Goal: Task Accomplishment & Management: Use online tool/utility

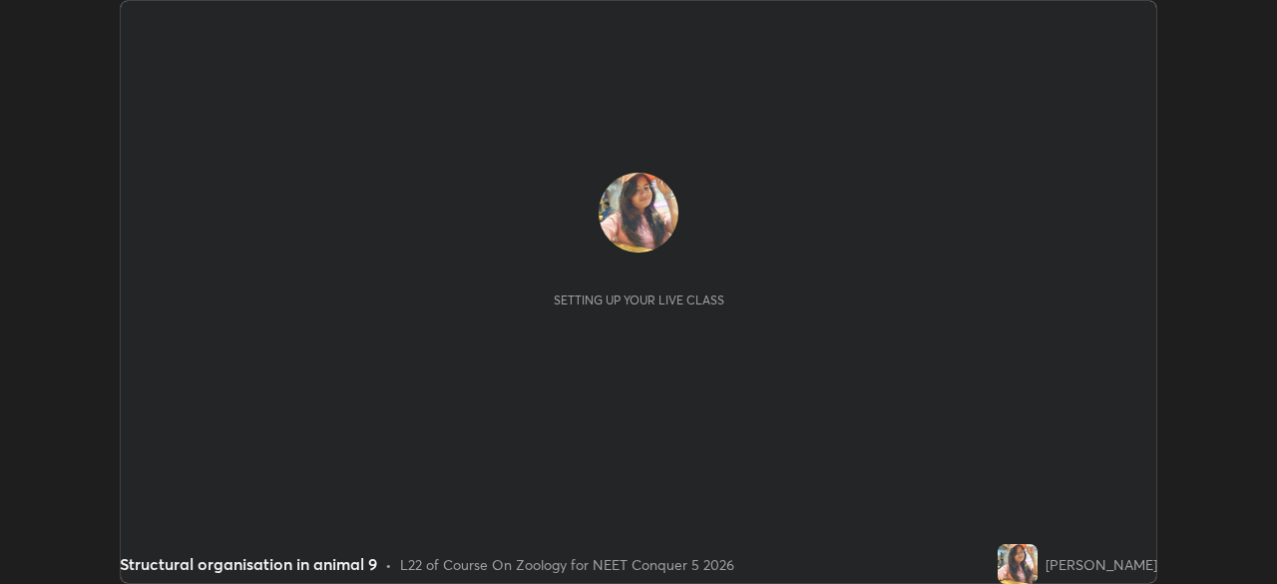
scroll to position [584, 1276]
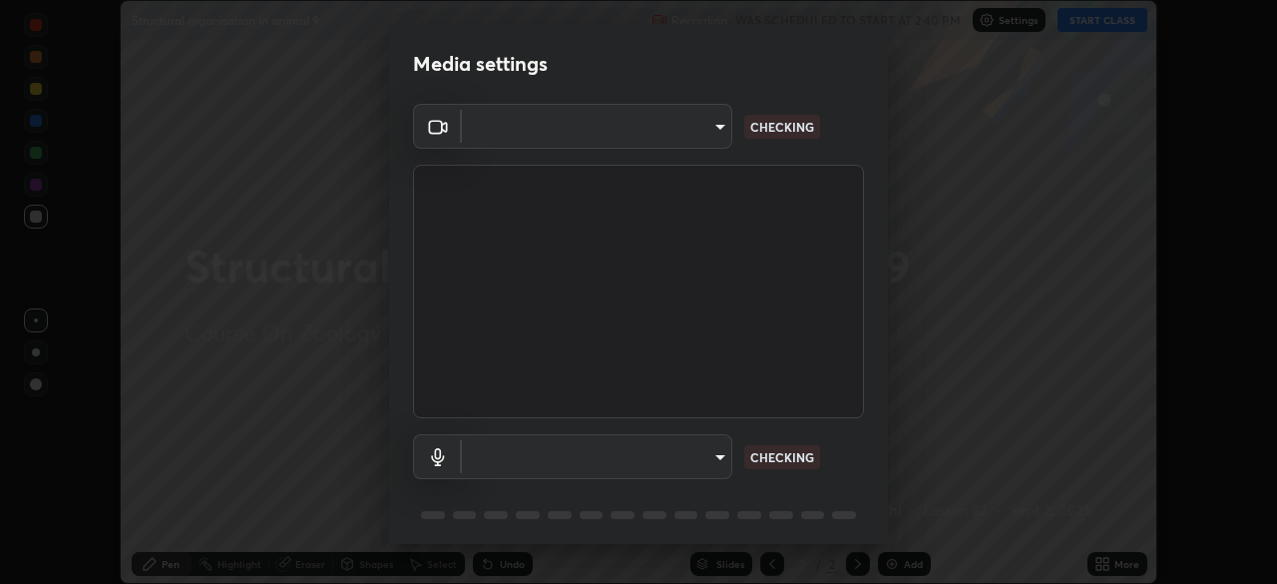
type input "6de8c8c8c69a591e8c739c30eda71f68b62f532a13bcefb910f5f36625bfec2e"
type input "communications"
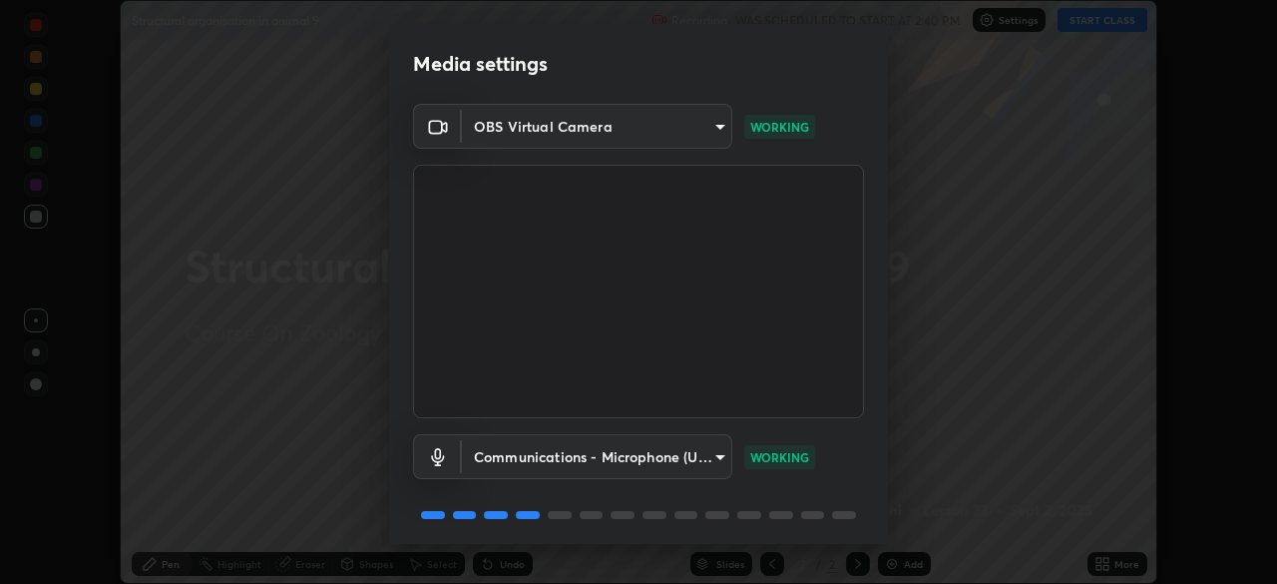
scroll to position [71, 0]
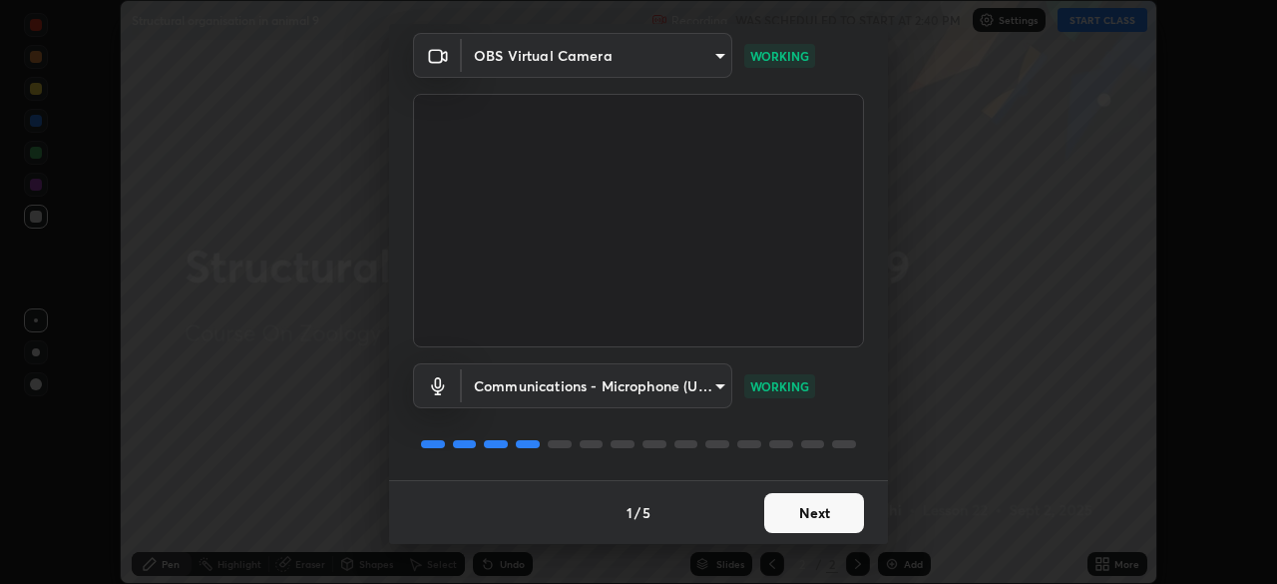
click at [792, 513] on button "Next" at bounding box center [814, 513] width 100 height 40
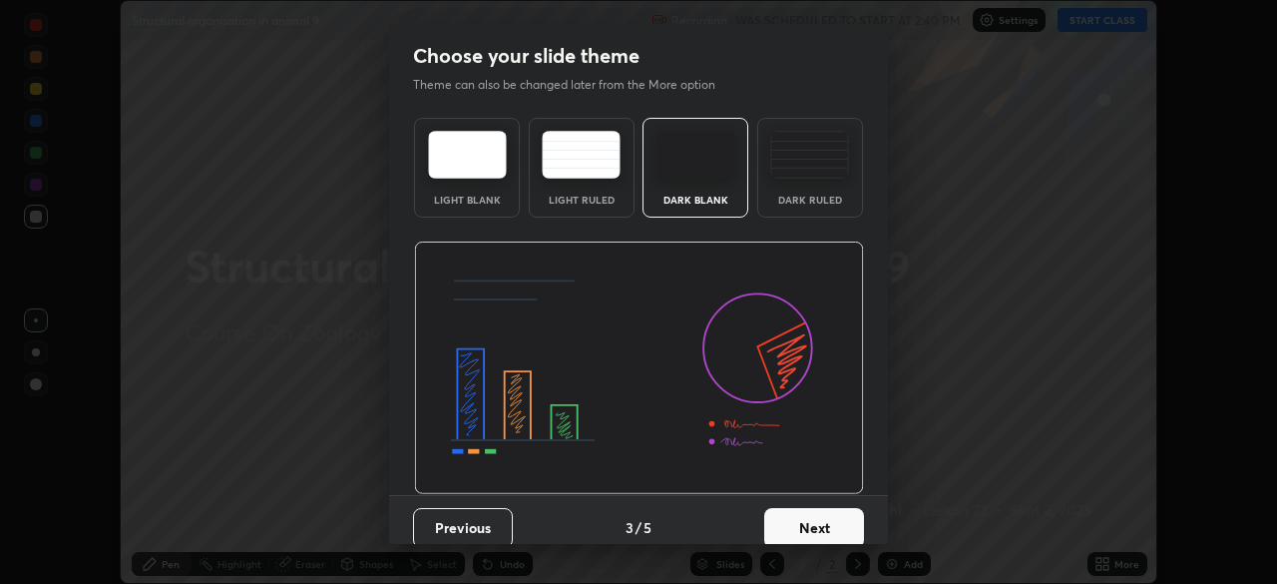
click at [785, 513] on button "Next" at bounding box center [814, 528] width 100 height 40
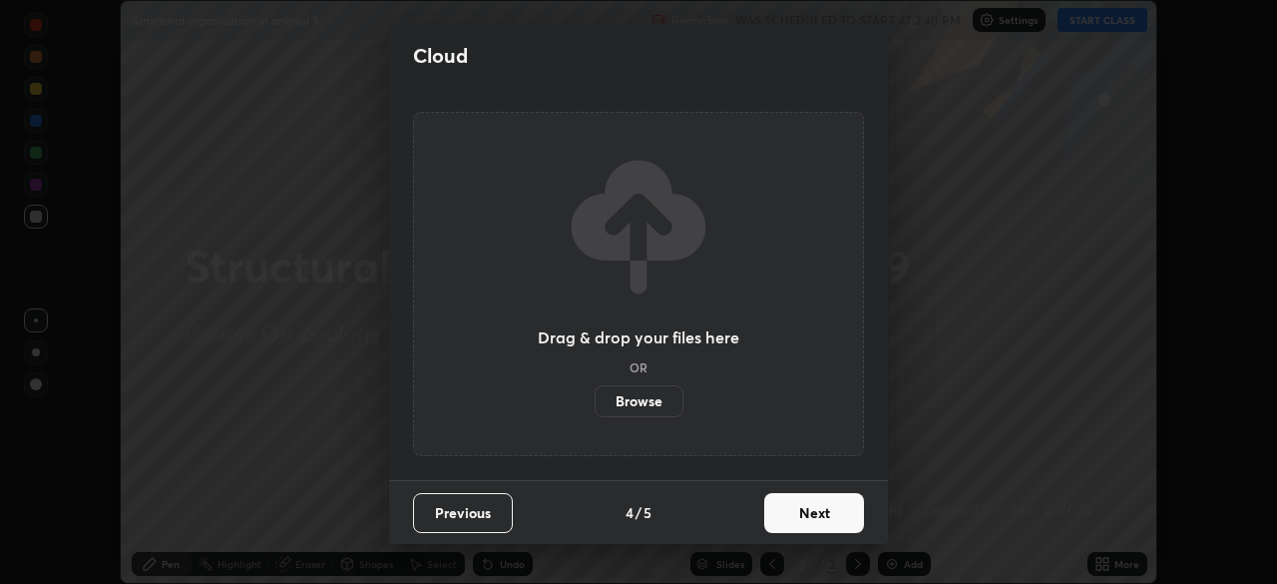
click at [794, 514] on button "Next" at bounding box center [814, 513] width 100 height 40
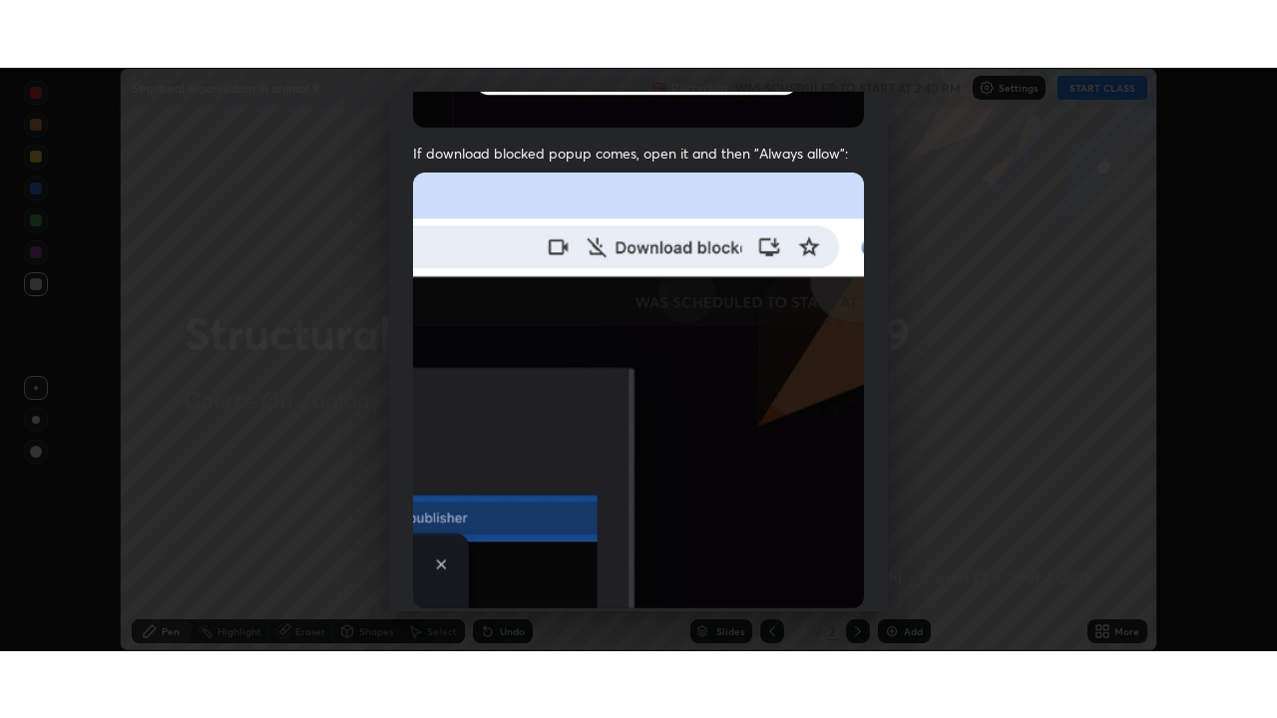
scroll to position [478, 0]
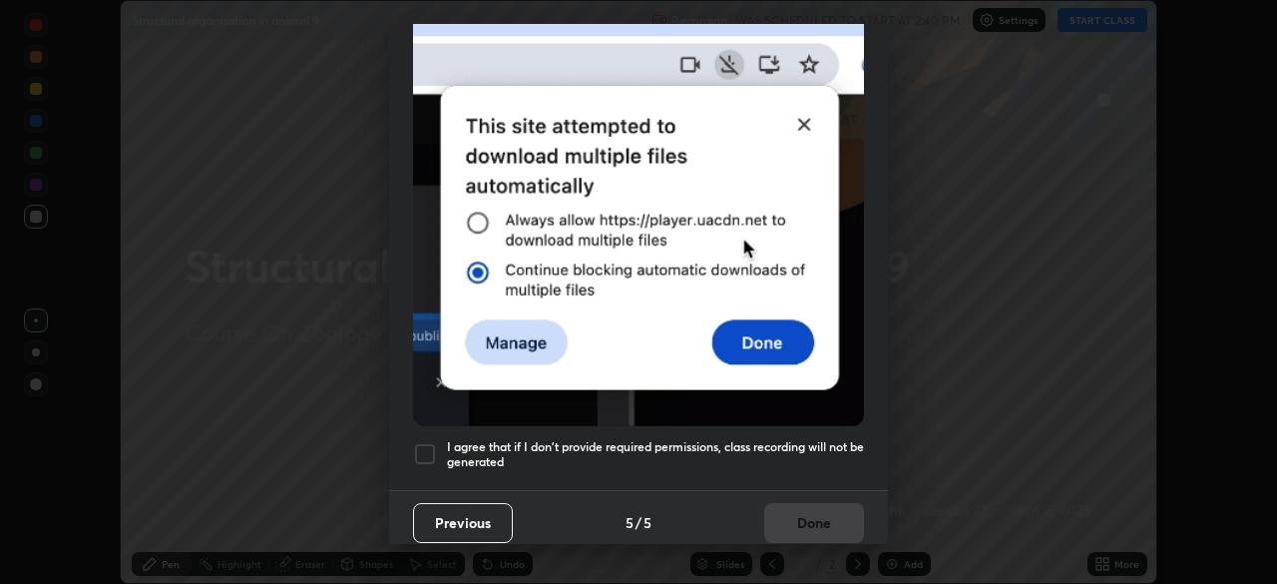
click at [423, 447] on div at bounding box center [425, 454] width 24 height 24
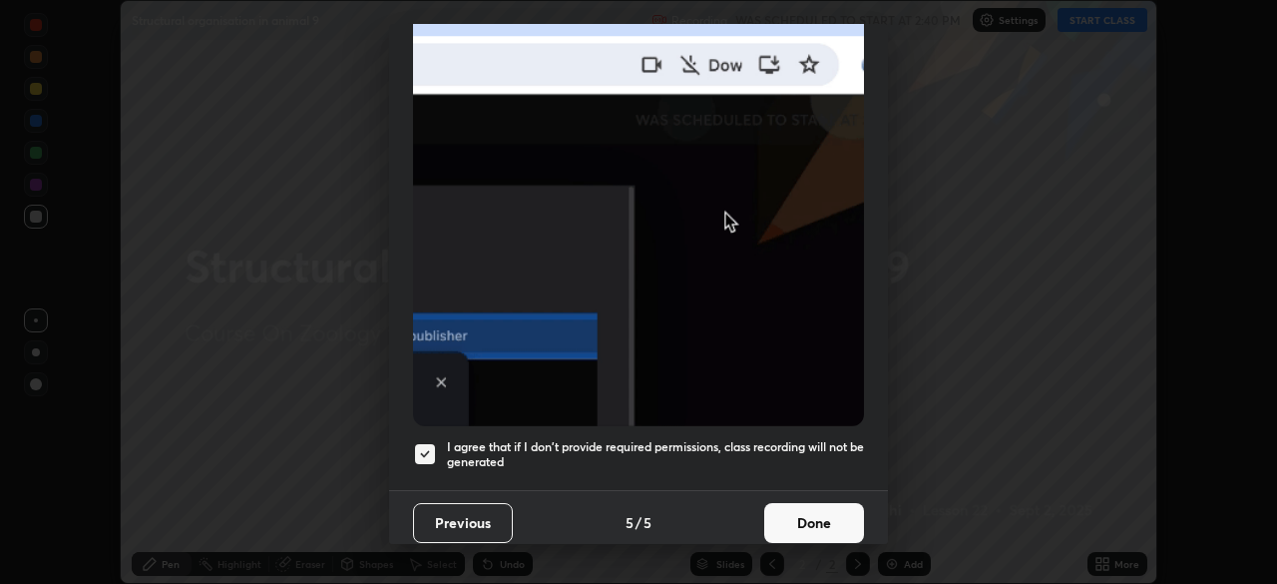
click at [783, 513] on button "Done" at bounding box center [814, 523] width 100 height 40
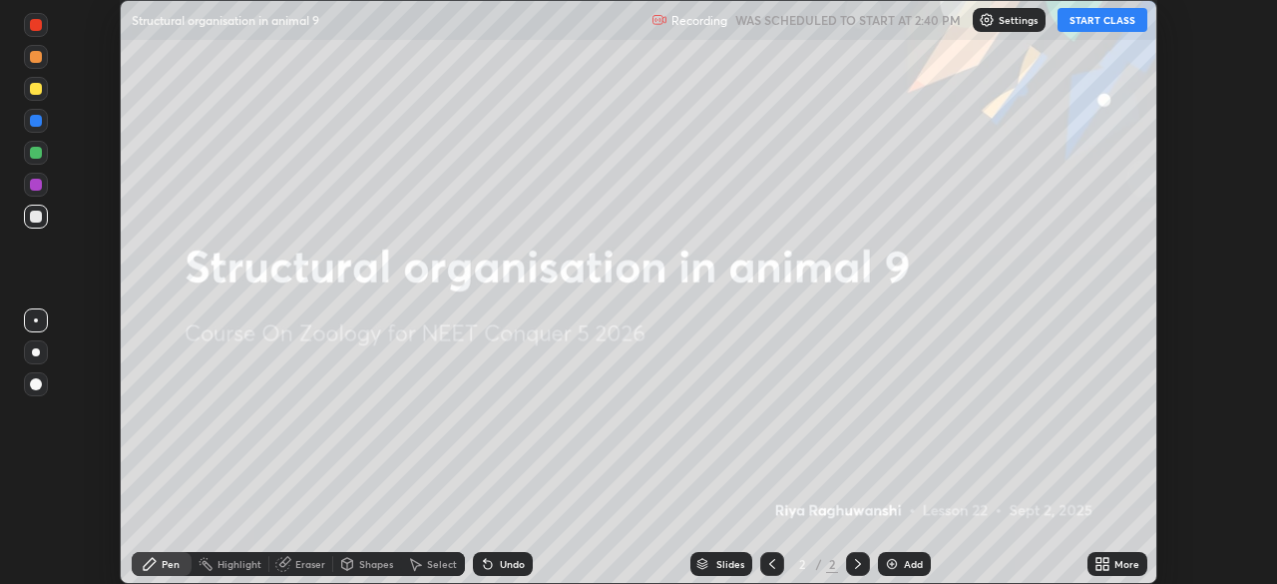
click at [1083, 25] on button "START CLASS" at bounding box center [1103, 20] width 90 height 24
click at [1097, 567] on icon at bounding box center [1098, 567] width 5 height 5
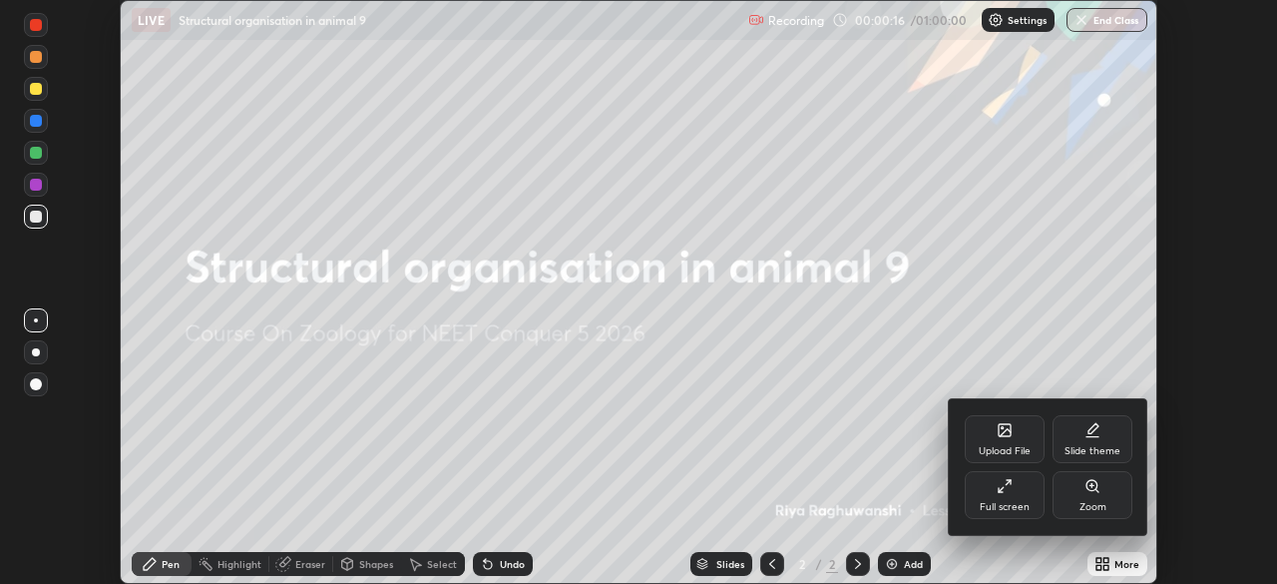
click at [1000, 448] on div "Upload File" at bounding box center [1005, 451] width 52 height 10
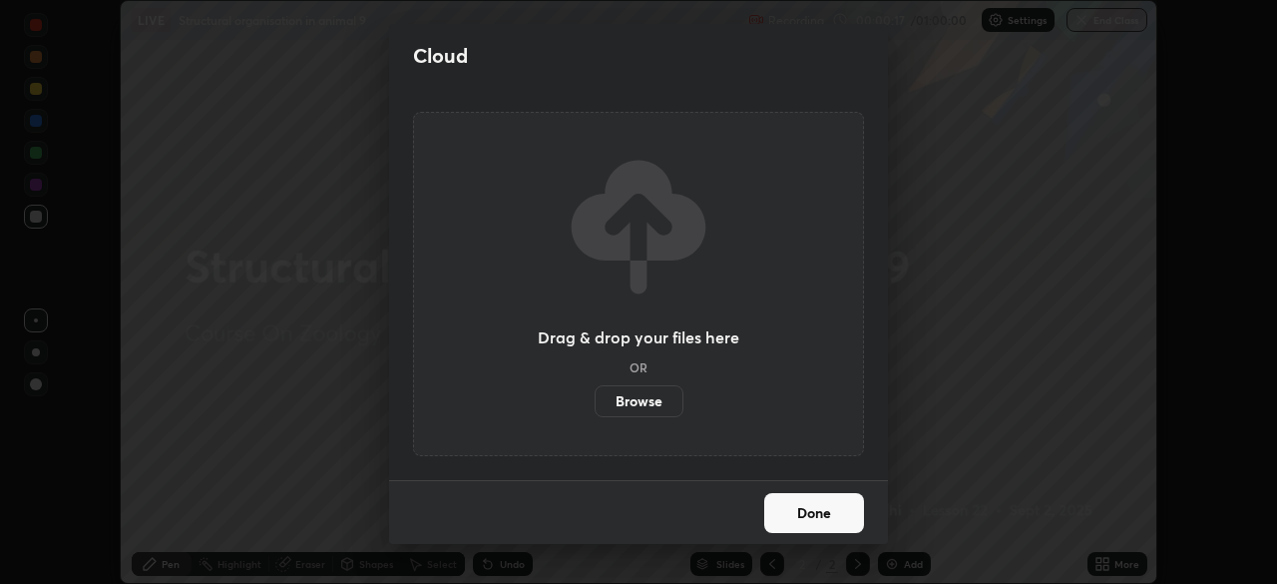
click at [628, 403] on label "Browse" at bounding box center [639, 401] width 89 height 32
click at [595, 403] on input "Browse" at bounding box center [595, 401] width 0 height 32
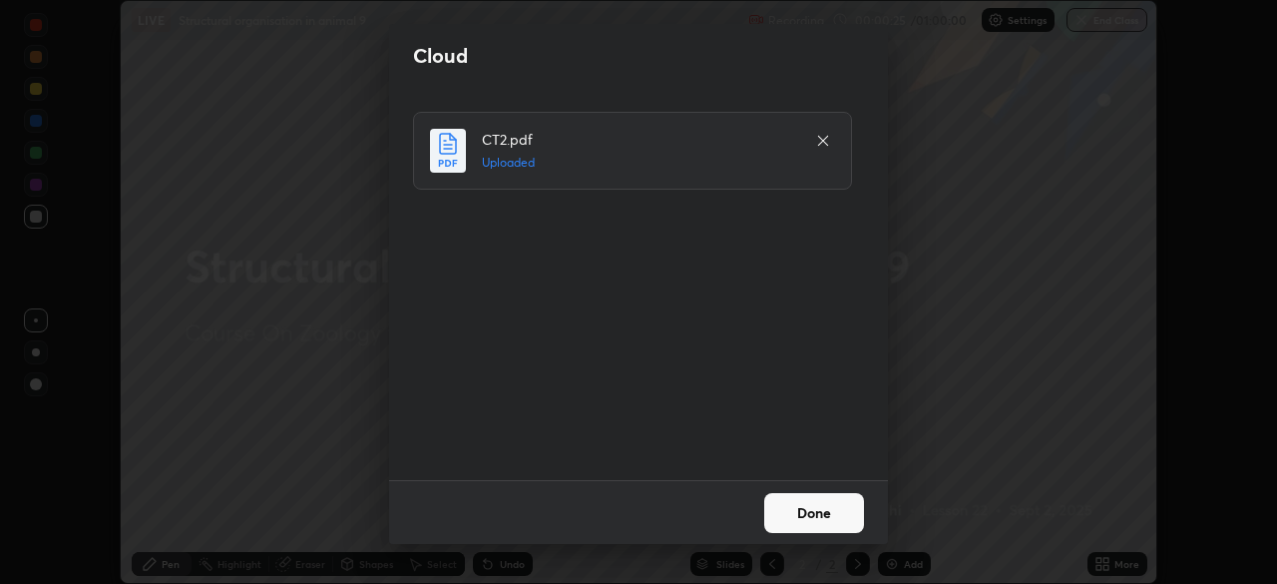
click at [805, 519] on button "Done" at bounding box center [814, 513] width 100 height 40
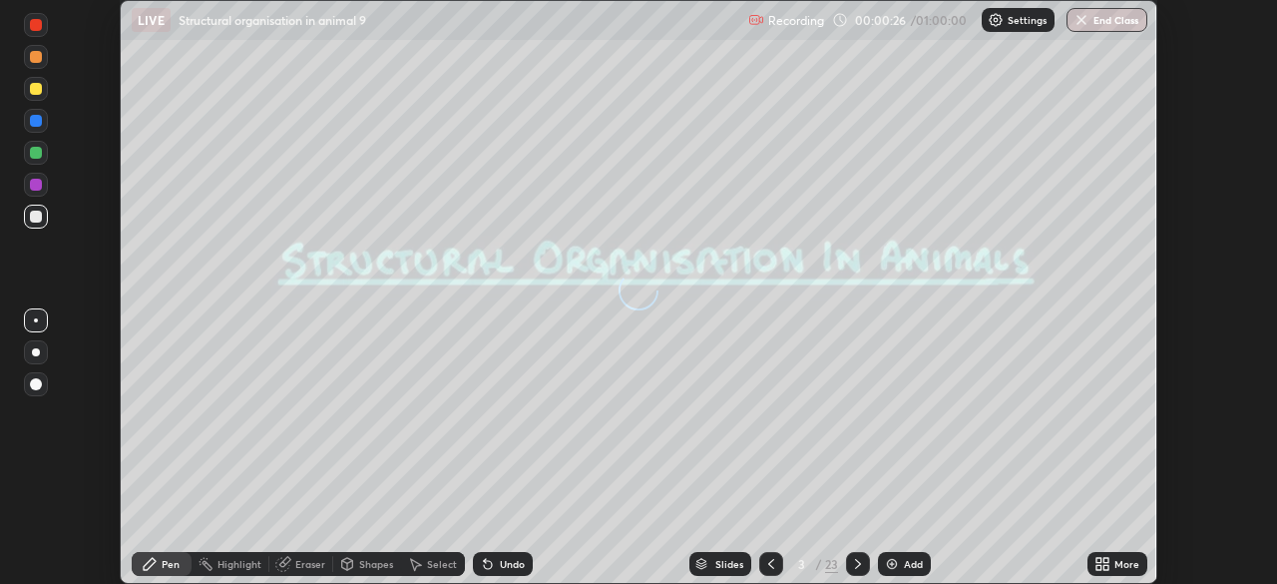
click at [1105, 564] on icon at bounding box center [1102, 564] width 16 height 16
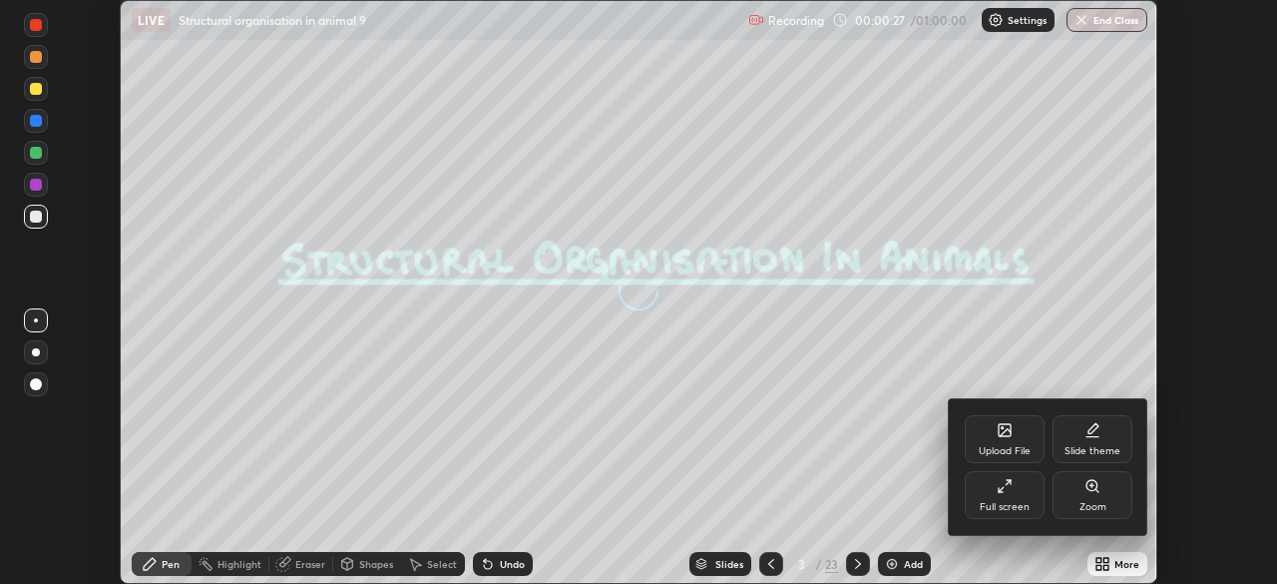
click at [999, 443] on div "Upload File" at bounding box center [1005, 439] width 80 height 48
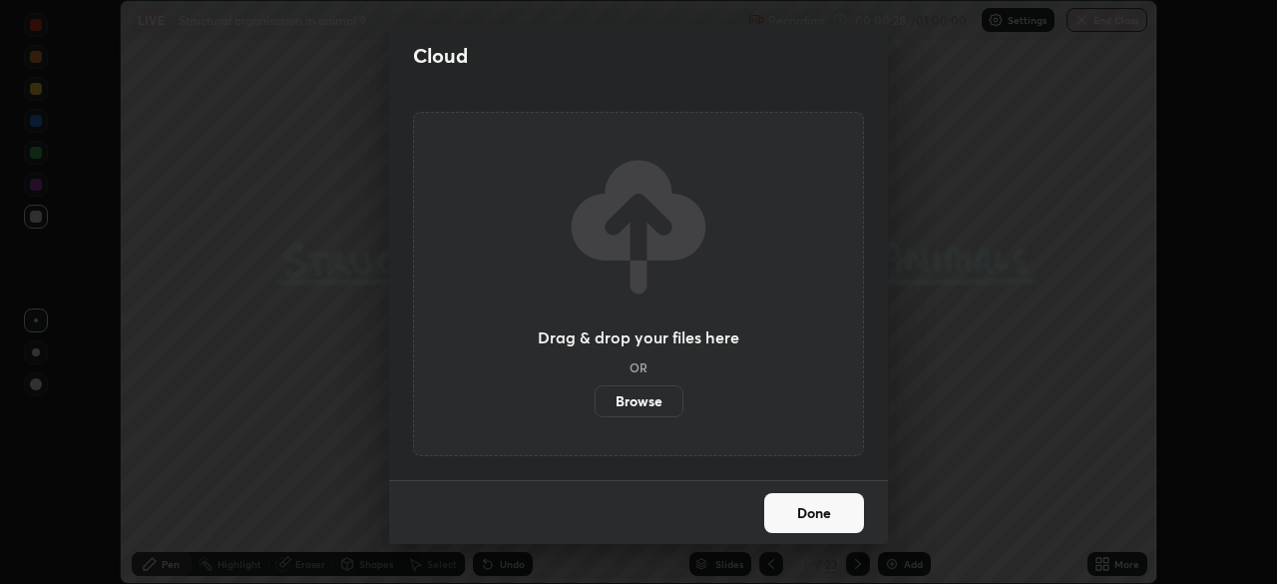
click at [939, 496] on div "Cloud Drag & drop your files here OR Browse Done" at bounding box center [638, 292] width 1277 height 584
click at [830, 526] on button "Done" at bounding box center [814, 513] width 100 height 40
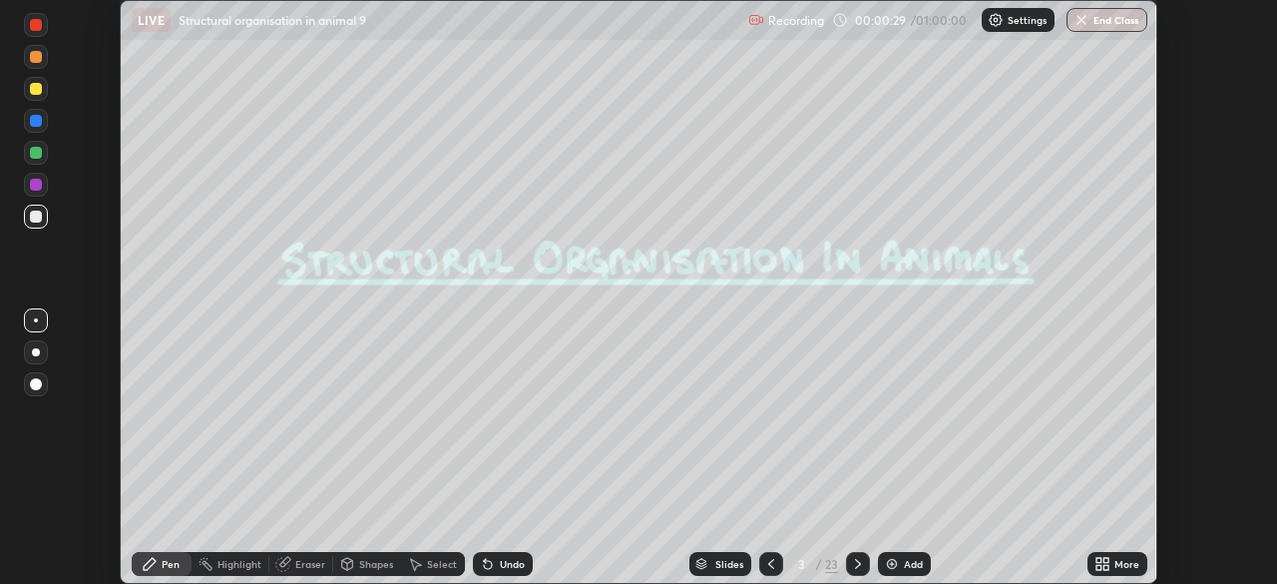
click at [1098, 565] on icon at bounding box center [1098, 567] width 5 height 5
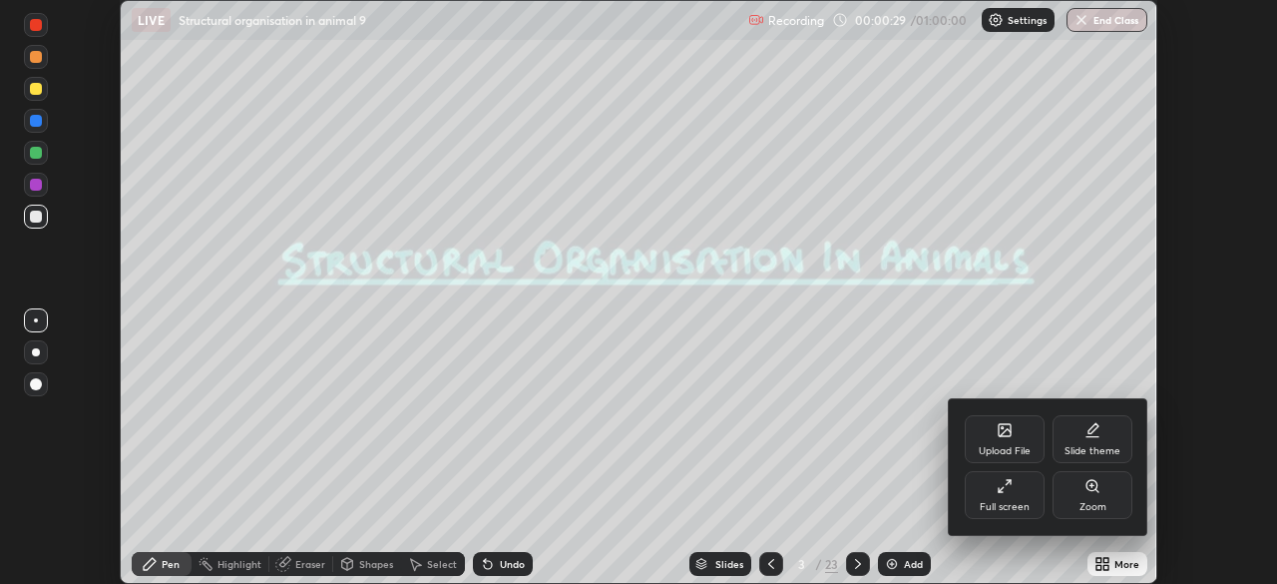
click at [1008, 509] on div "Full screen" at bounding box center [1005, 507] width 50 height 10
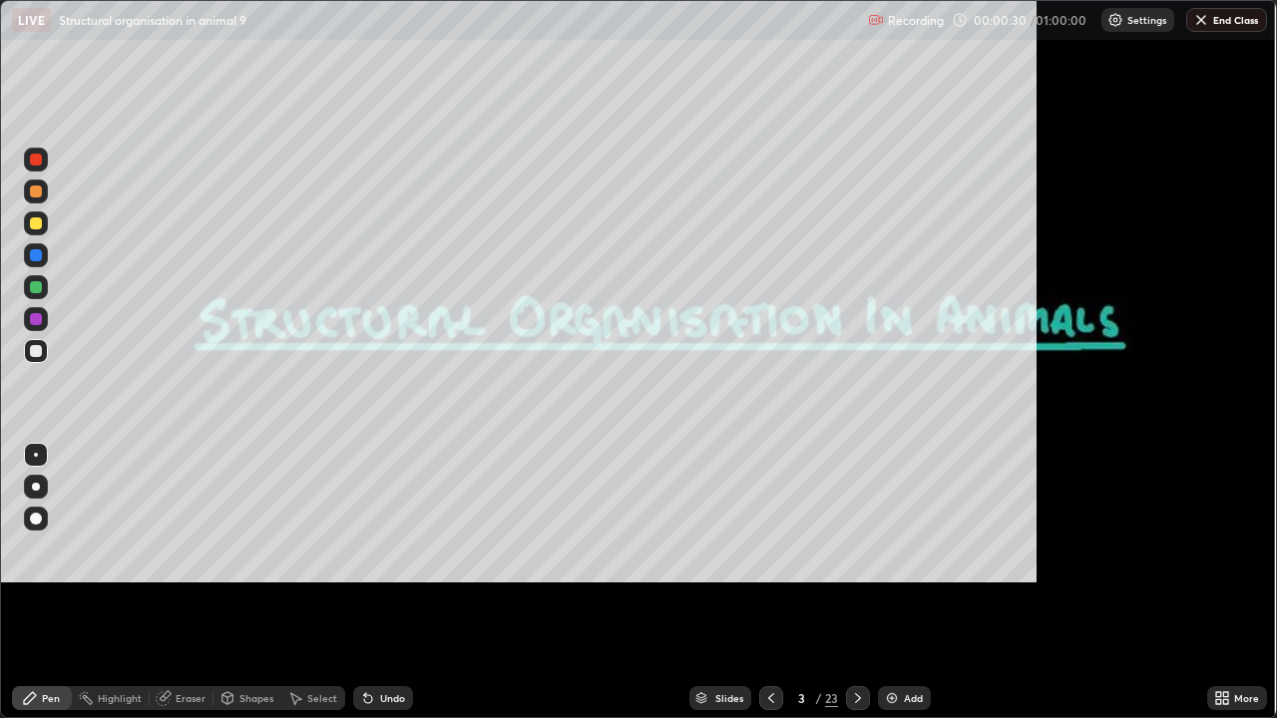
scroll to position [718, 1277]
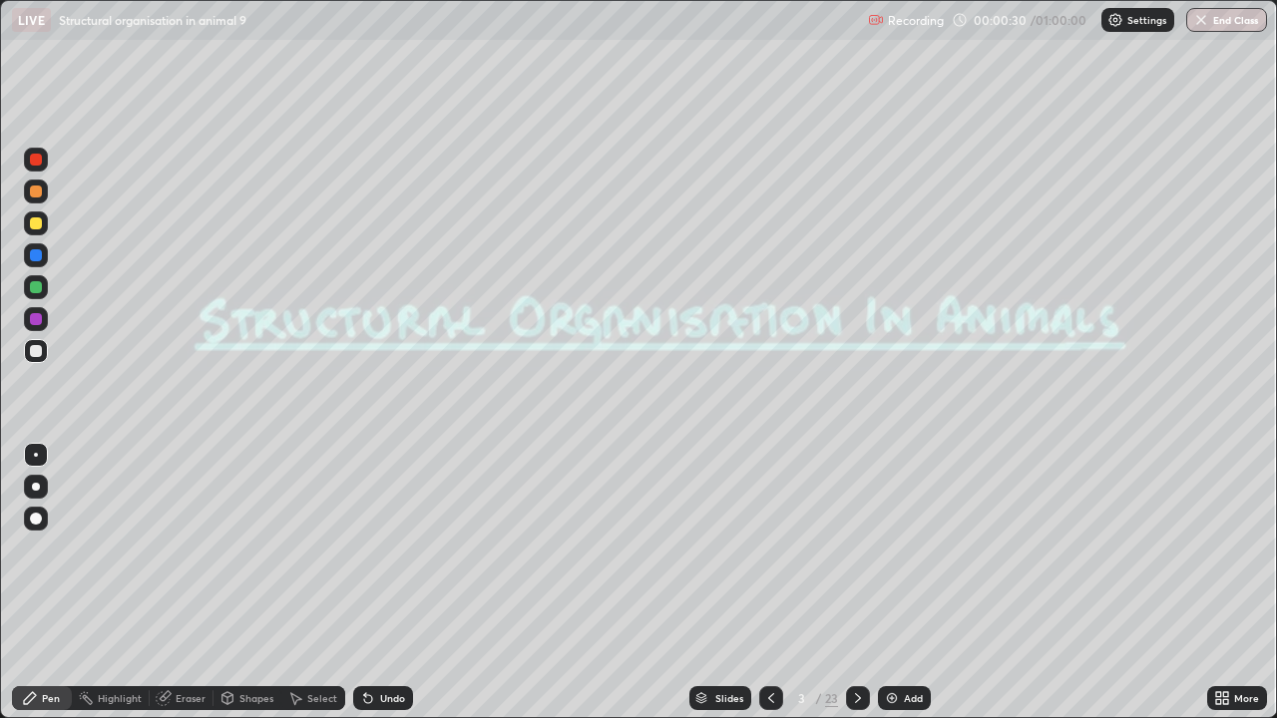
click at [770, 583] on icon at bounding box center [771, 698] width 16 height 16
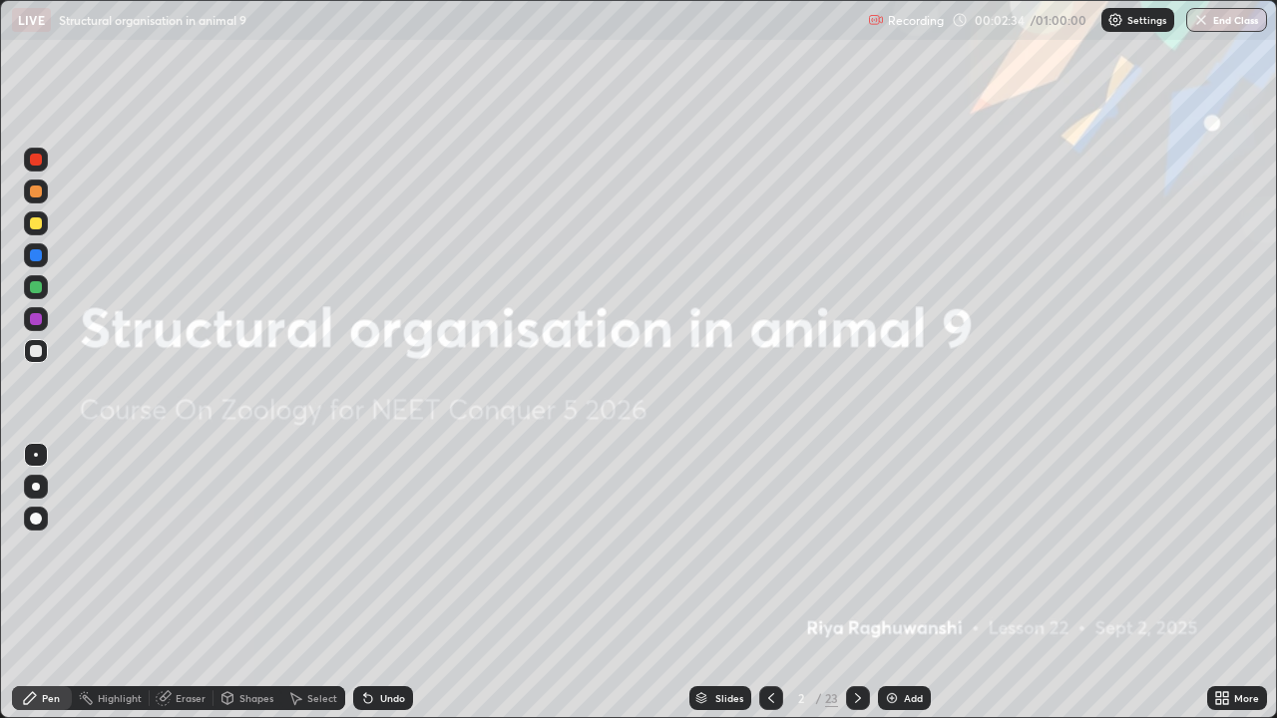
click at [856, 583] on icon at bounding box center [858, 698] width 16 height 16
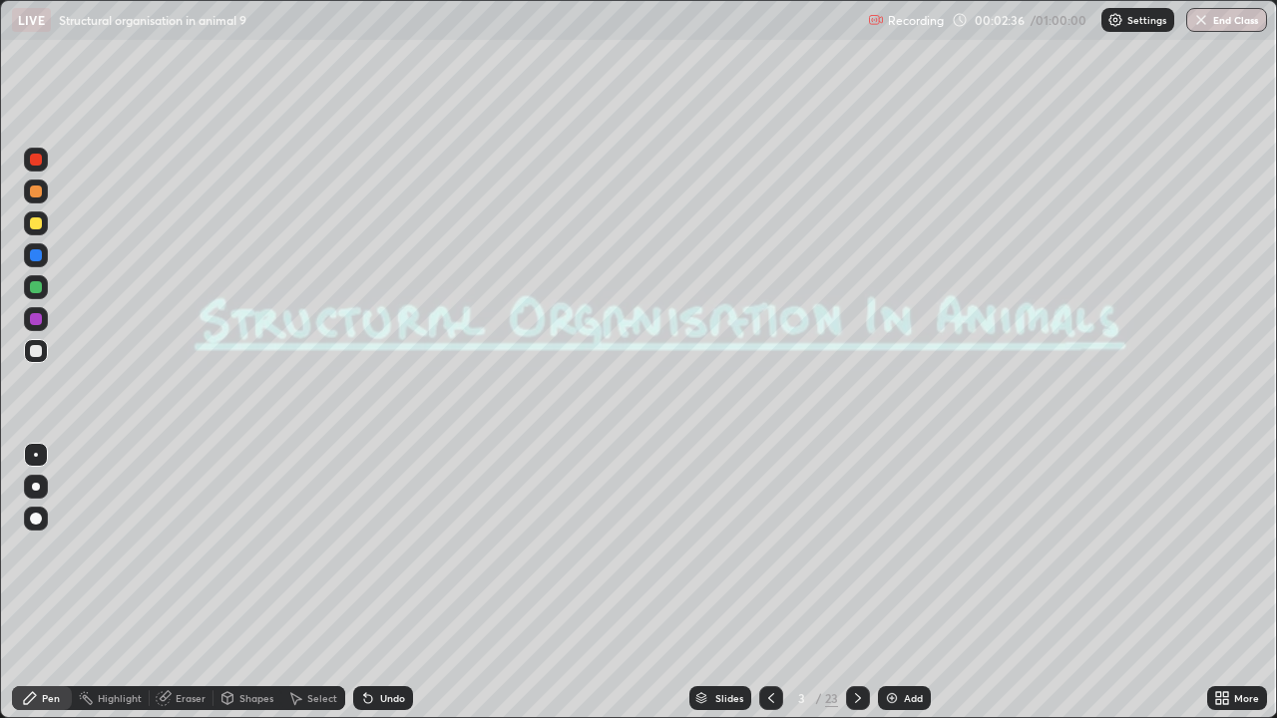
click at [862, 583] on div at bounding box center [858, 698] width 24 height 24
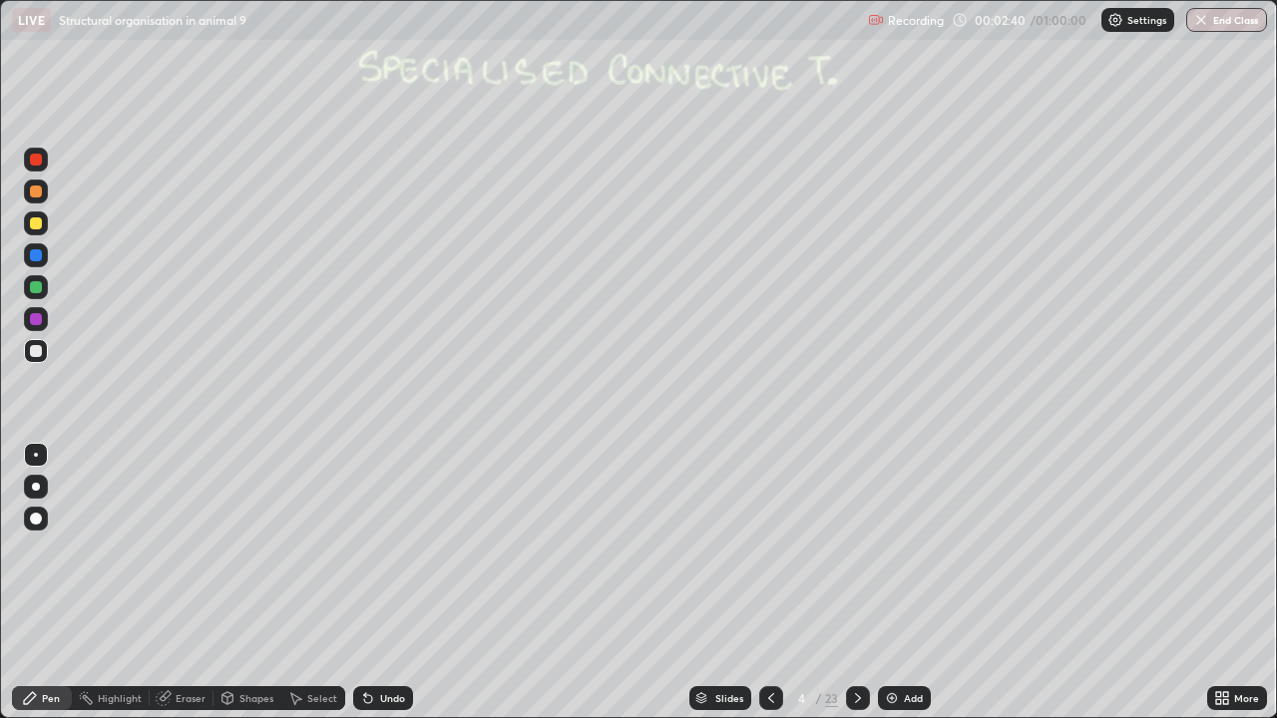
click at [744, 583] on div "Slides" at bounding box center [720, 698] width 62 height 24
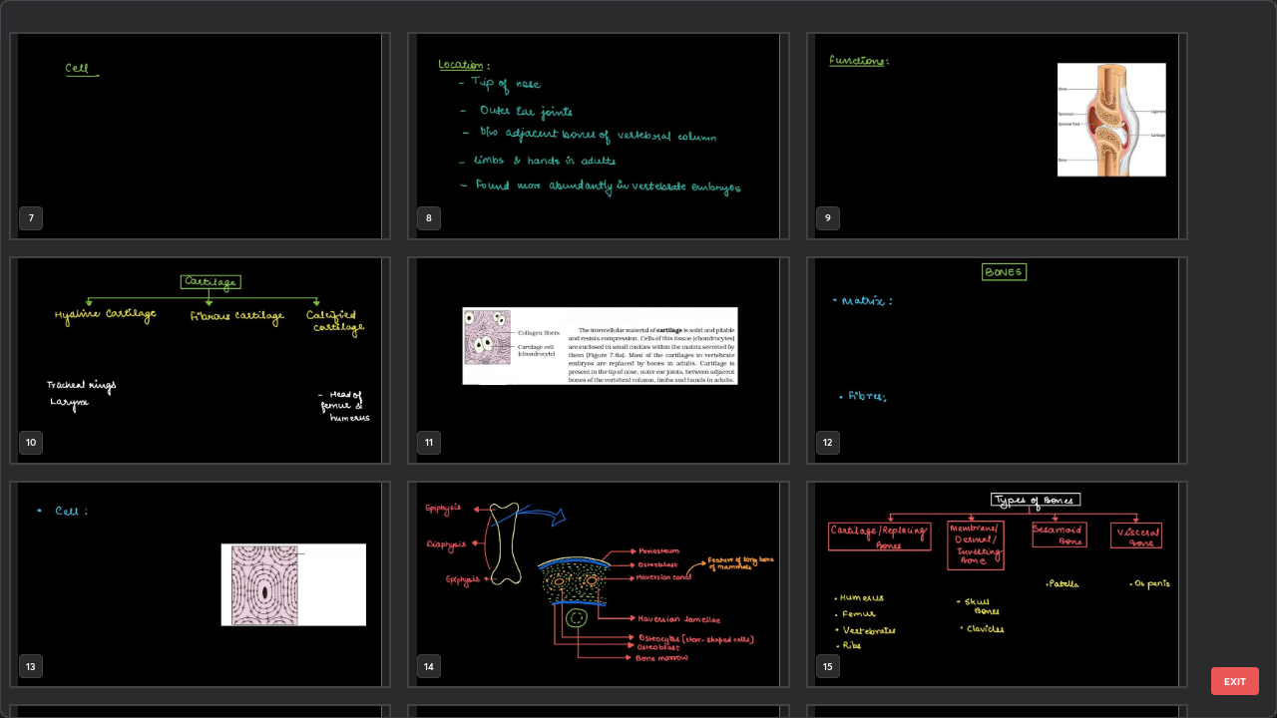
scroll to position [513, 0]
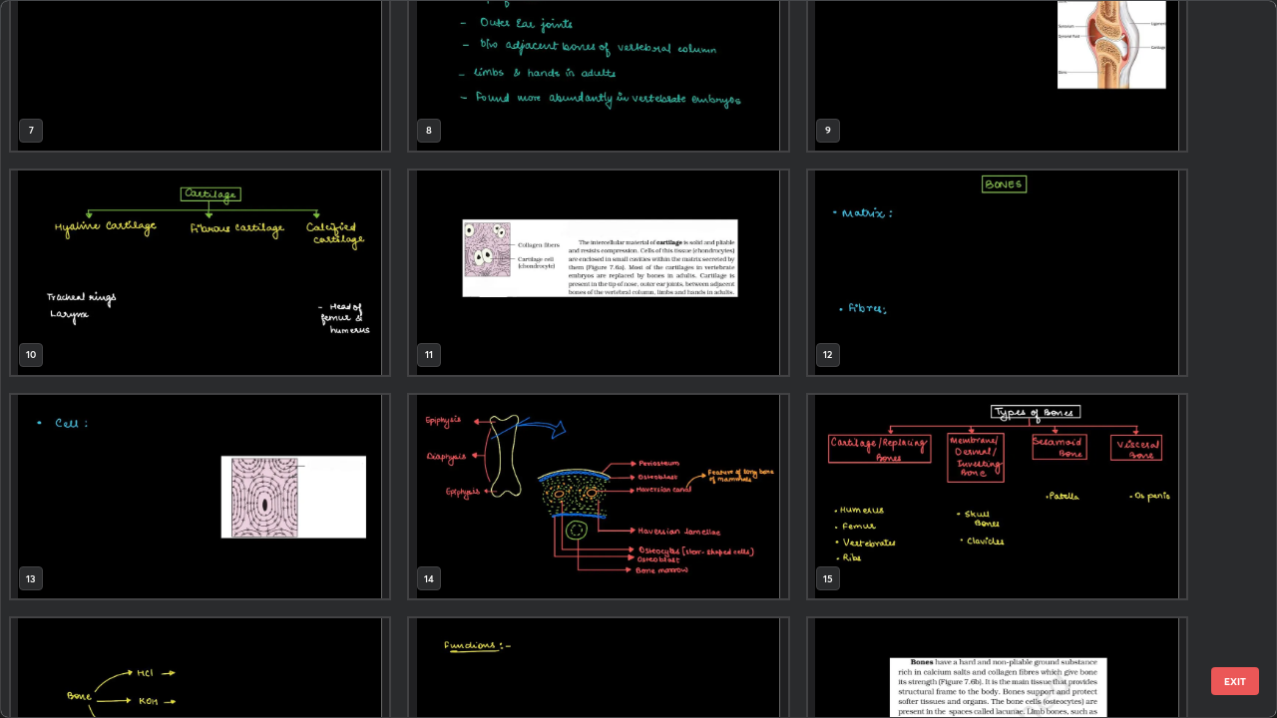
click at [554, 504] on img "grid" at bounding box center [598, 497] width 378 height 205
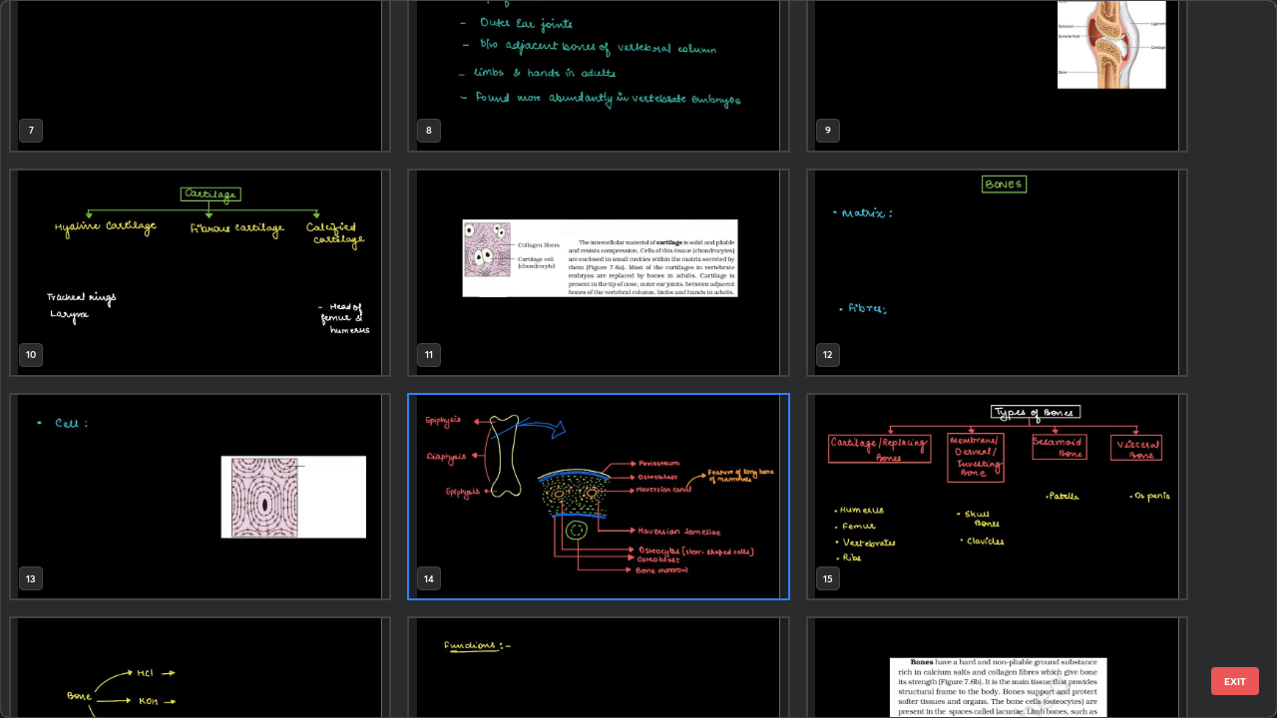
click at [555, 505] on img "grid" at bounding box center [598, 497] width 378 height 205
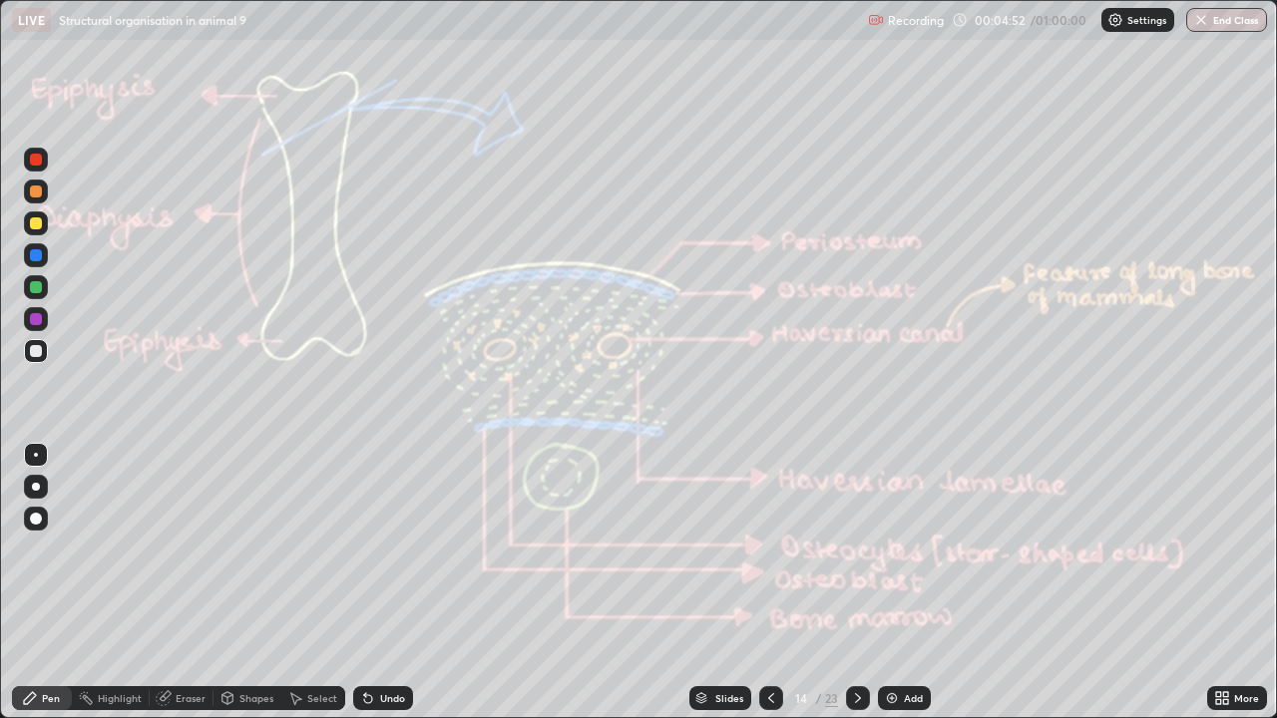
click at [36, 256] on div at bounding box center [36, 255] width 12 height 12
click at [40, 225] on div at bounding box center [36, 223] width 12 height 12
click at [856, 583] on icon at bounding box center [858, 698] width 16 height 16
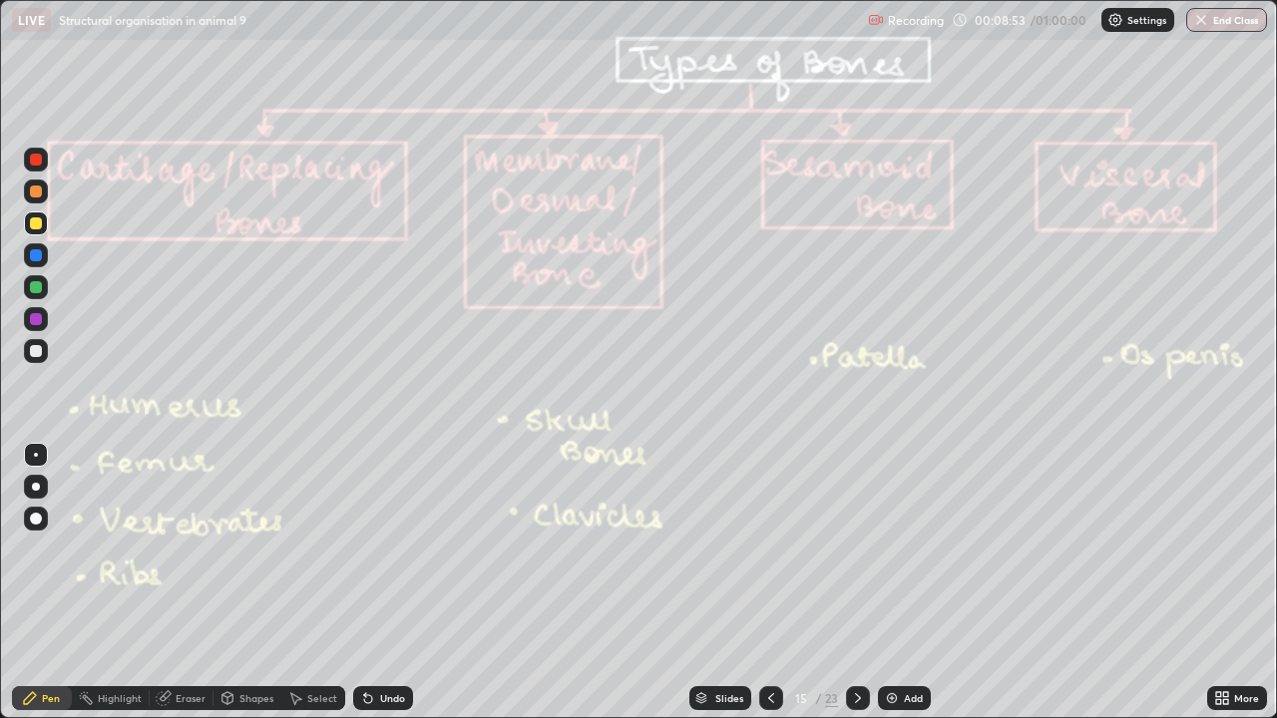
click at [35, 292] on div at bounding box center [36, 287] width 12 height 12
click at [32, 489] on div at bounding box center [36, 487] width 8 height 8
click at [36, 455] on div at bounding box center [36, 455] width 4 height 4
click at [364, 583] on icon at bounding box center [368, 699] width 8 height 8
click at [365, 583] on icon at bounding box center [368, 699] width 8 height 8
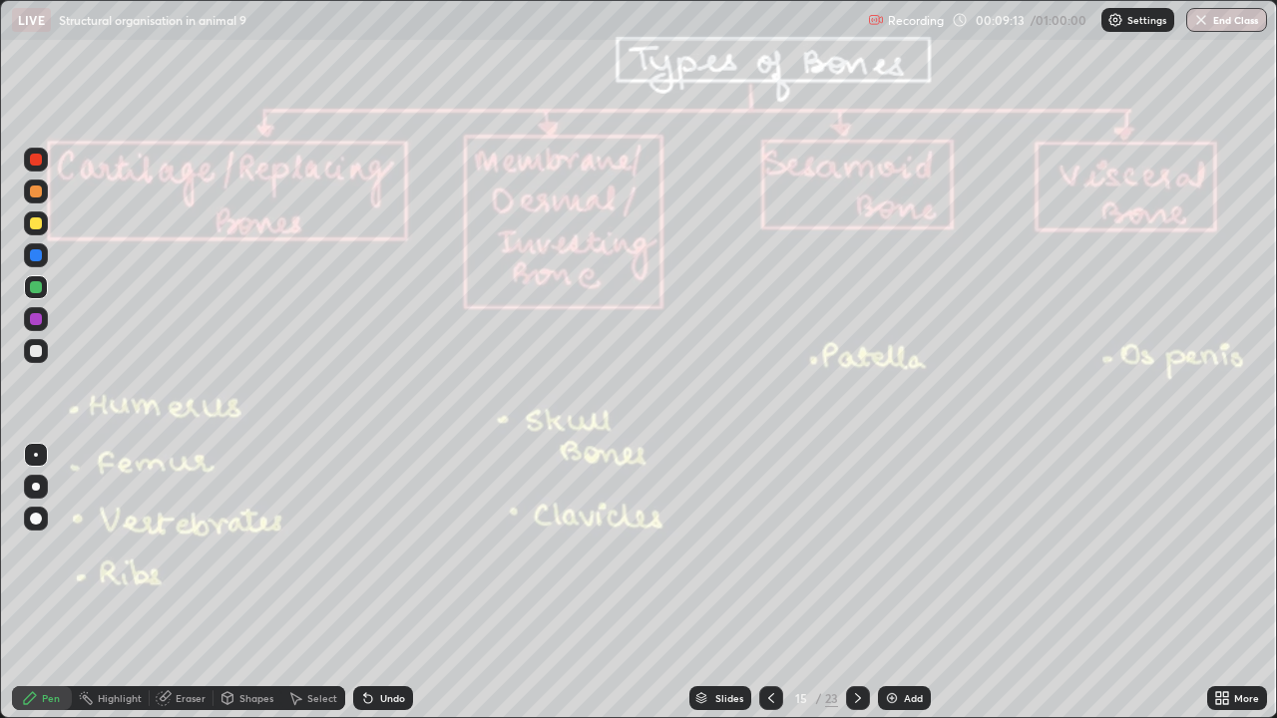
click at [365, 583] on icon at bounding box center [368, 699] width 8 height 8
click at [364, 583] on icon at bounding box center [368, 699] width 8 height 8
click at [365, 583] on icon at bounding box center [368, 699] width 8 height 8
click at [368, 583] on icon at bounding box center [368, 698] width 16 height 16
click at [977, 261] on button "Undo" at bounding box center [1003, 266] width 58 height 24
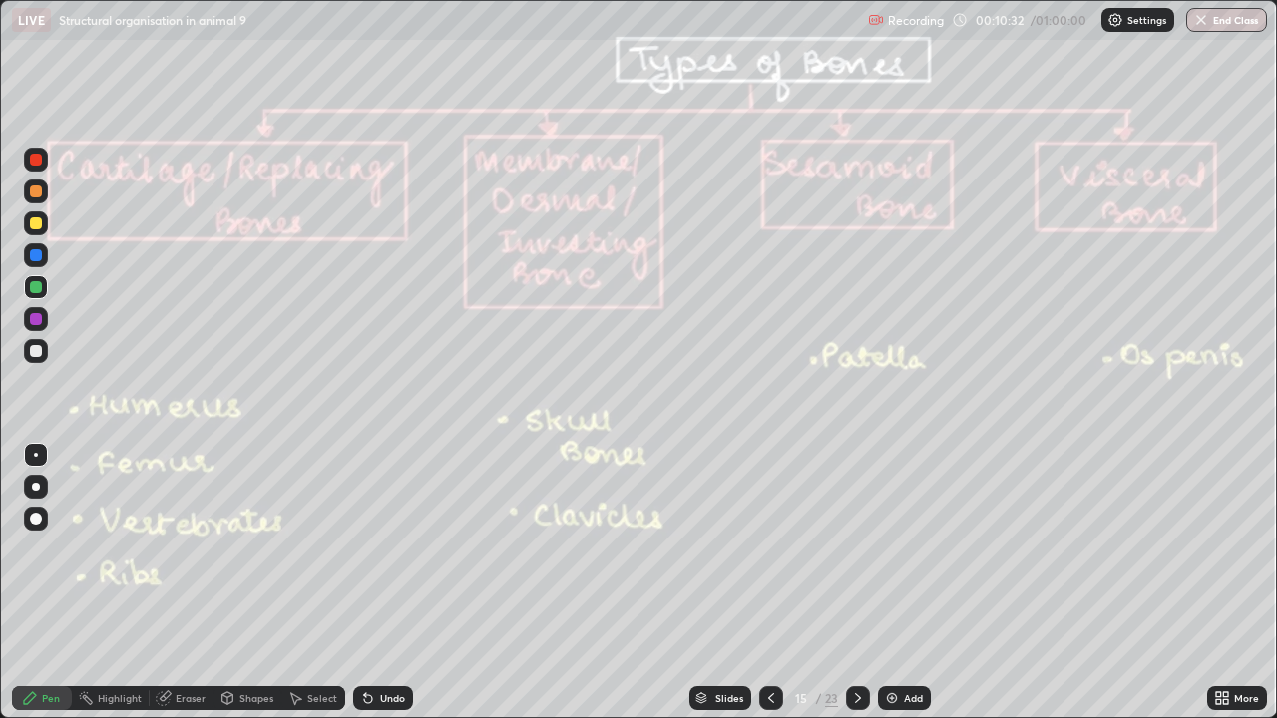
click at [399, 583] on div "Undo" at bounding box center [392, 698] width 25 height 10
click at [401, 583] on div "Undo" at bounding box center [392, 698] width 25 height 10
click at [391, 583] on div "Undo" at bounding box center [392, 698] width 25 height 10
click at [398, 583] on div "Undo" at bounding box center [392, 698] width 25 height 10
click at [400, 583] on div "Undo" at bounding box center [392, 698] width 25 height 10
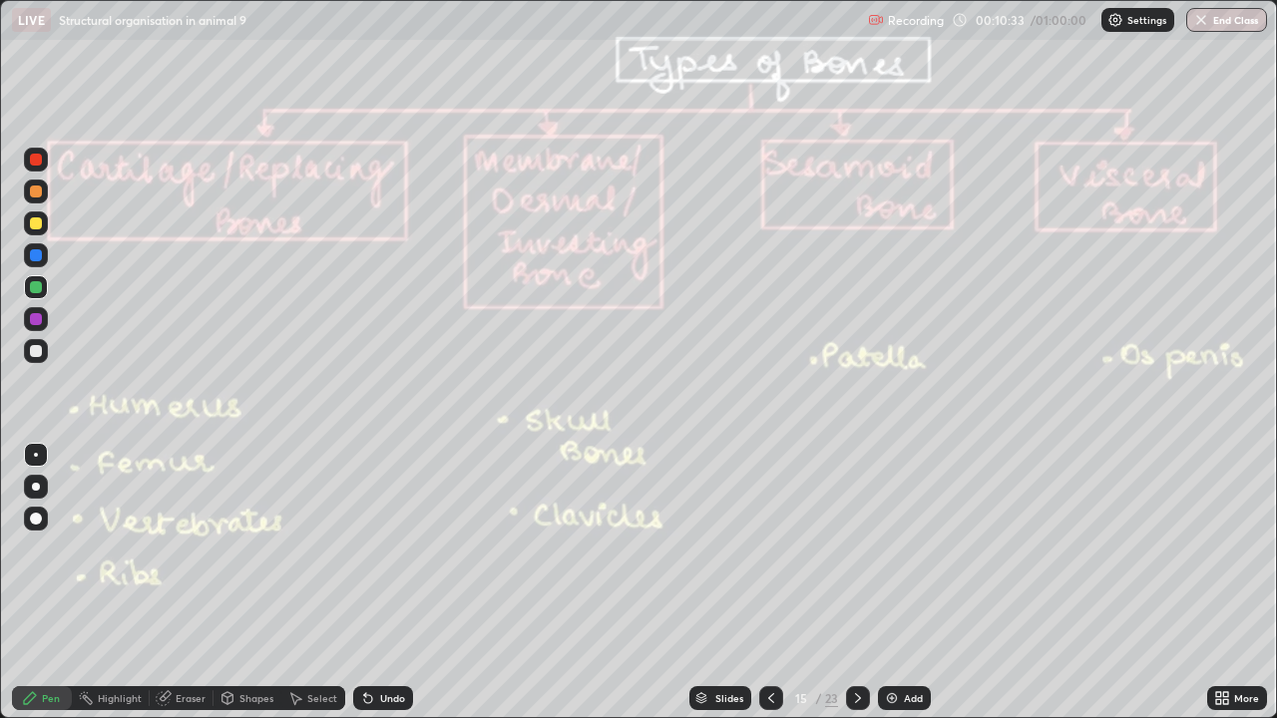
click at [392, 583] on div "Undo" at bounding box center [392, 698] width 25 height 10
click at [396, 583] on div "Undo" at bounding box center [392, 698] width 25 height 10
click at [856, 583] on icon at bounding box center [858, 698] width 16 height 16
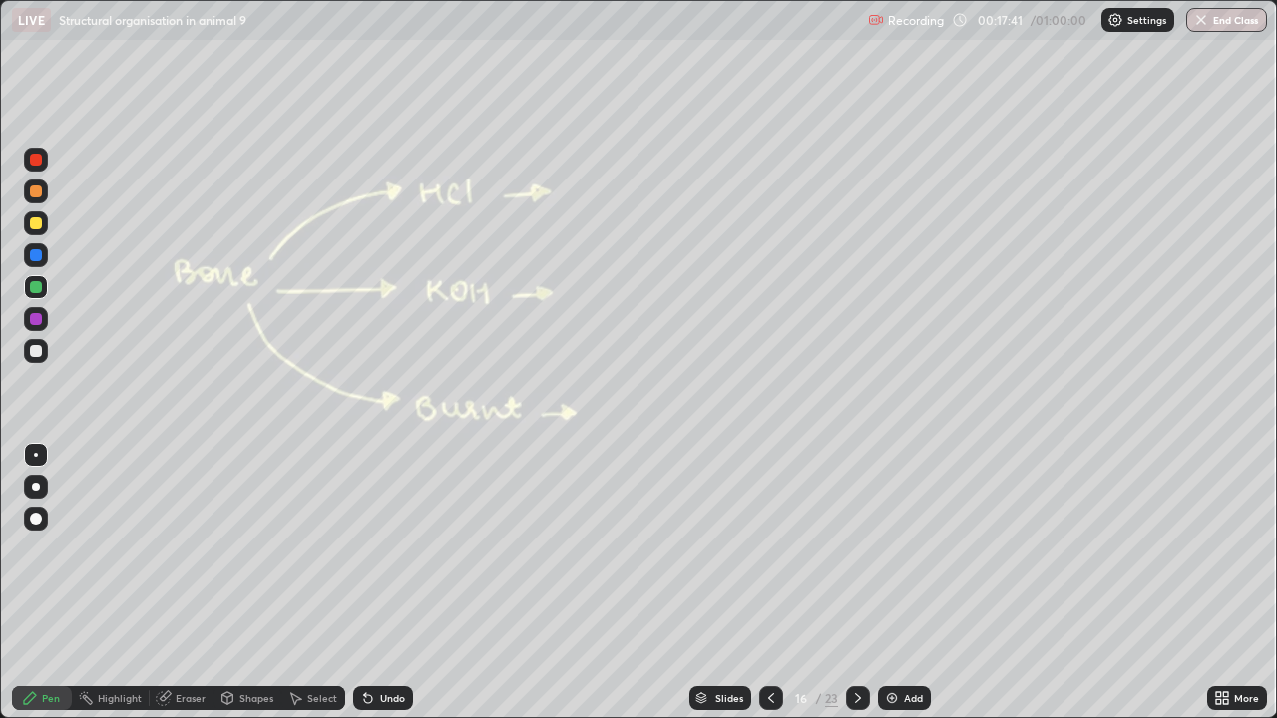
click at [36, 256] on div at bounding box center [36, 255] width 12 height 12
click at [36, 260] on div at bounding box center [36, 255] width 12 height 12
click at [685, 187] on icon at bounding box center [684, 185] width 8 height 8
click at [375, 583] on div "Undo" at bounding box center [383, 698] width 60 height 24
click at [865, 583] on div at bounding box center [858, 698] width 24 height 24
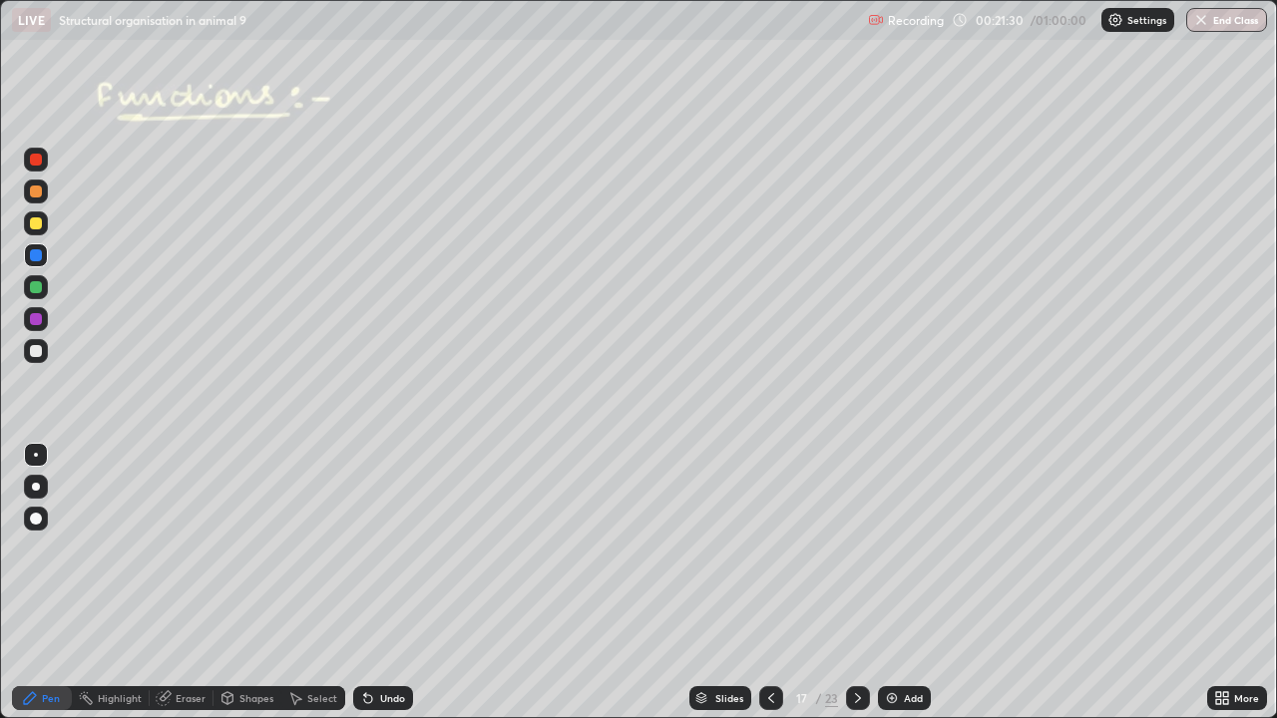
click at [42, 361] on div at bounding box center [36, 351] width 24 height 24
click at [39, 353] on div at bounding box center [36, 351] width 12 height 12
click at [34, 484] on div at bounding box center [36, 487] width 8 height 8
click at [364, 583] on icon at bounding box center [365, 694] width 2 height 2
click at [857, 583] on icon at bounding box center [858, 698] width 16 height 16
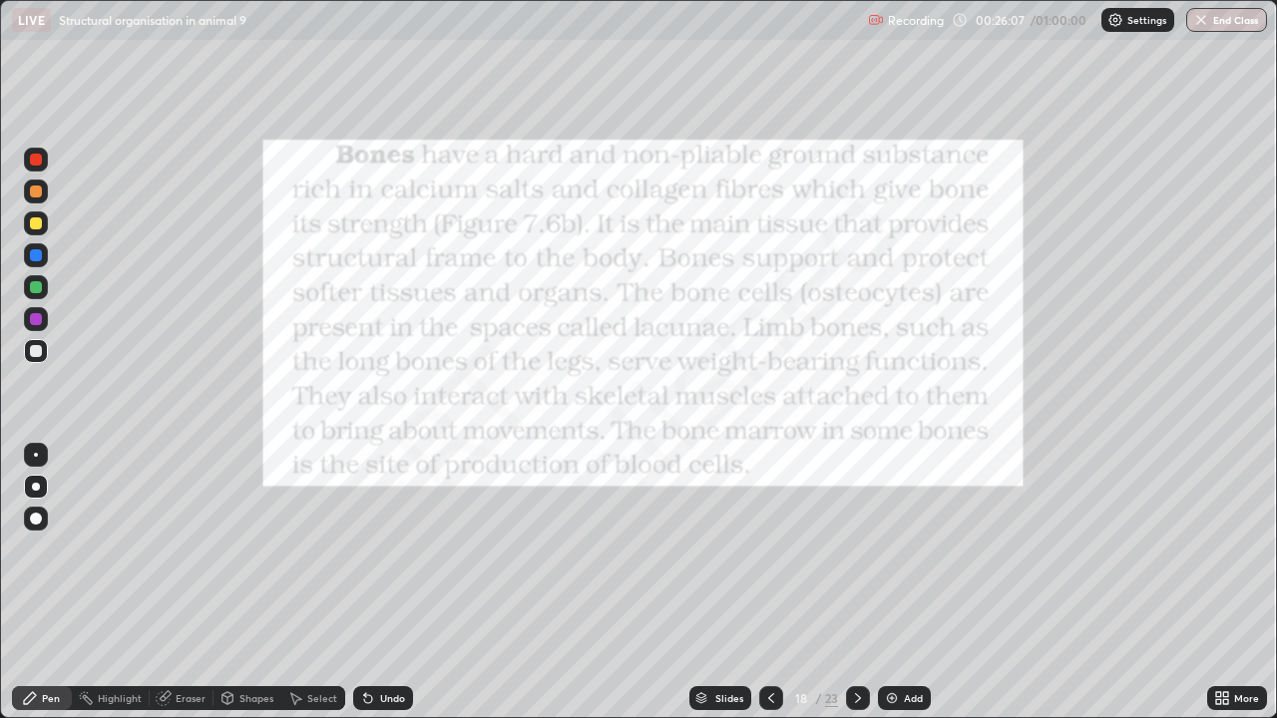
click at [37, 158] on div at bounding box center [36, 160] width 12 height 12
click at [857, 583] on icon at bounding box center [858, 698] width 16 height 16
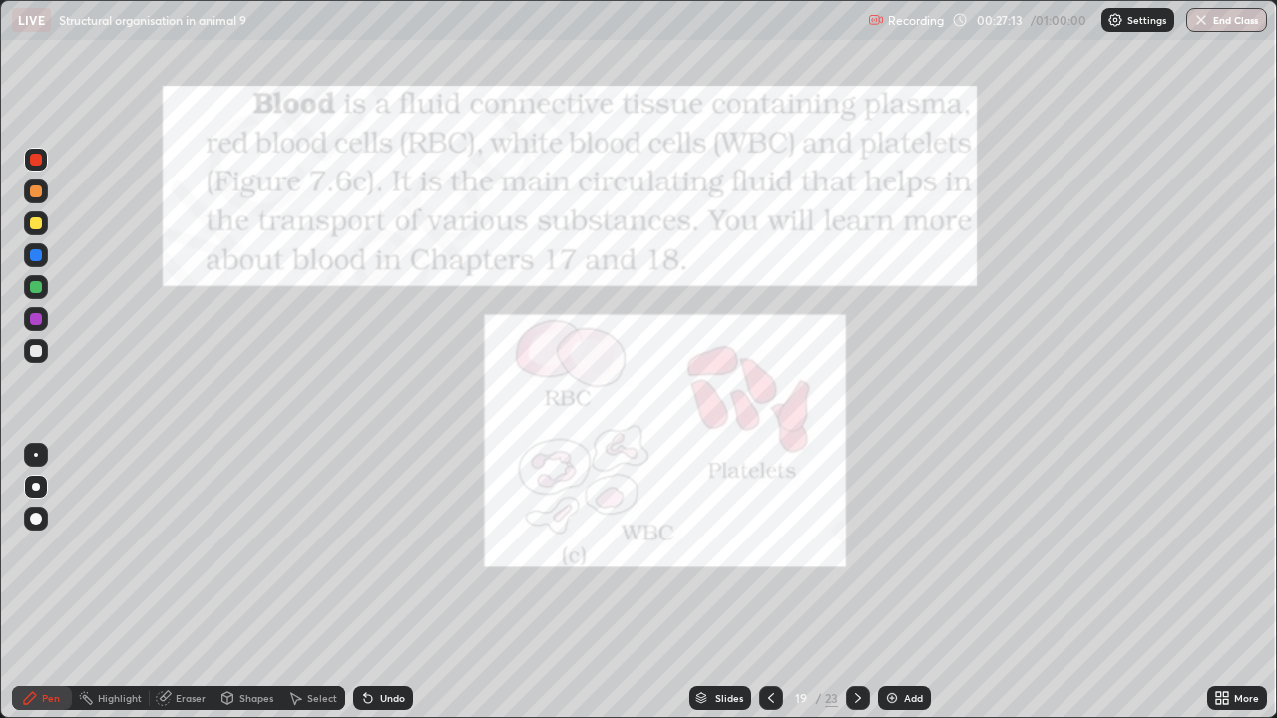
click at [35, 321] on div at bounding box center [36, 319] width 12 height 12
click at [397, 583] on div "Undo" at bounding box center [392, 698] width 25 height 10
click at [394, 583] on div "Undo" at bounding box center [392, 698] width 25 height 10
click at [389, 583] on div "Undo" at bounding box center [392, 698] width 25 height 10
click at [390, 583] on div "Undo" at bounding box center [392, 698] width 25 height 10
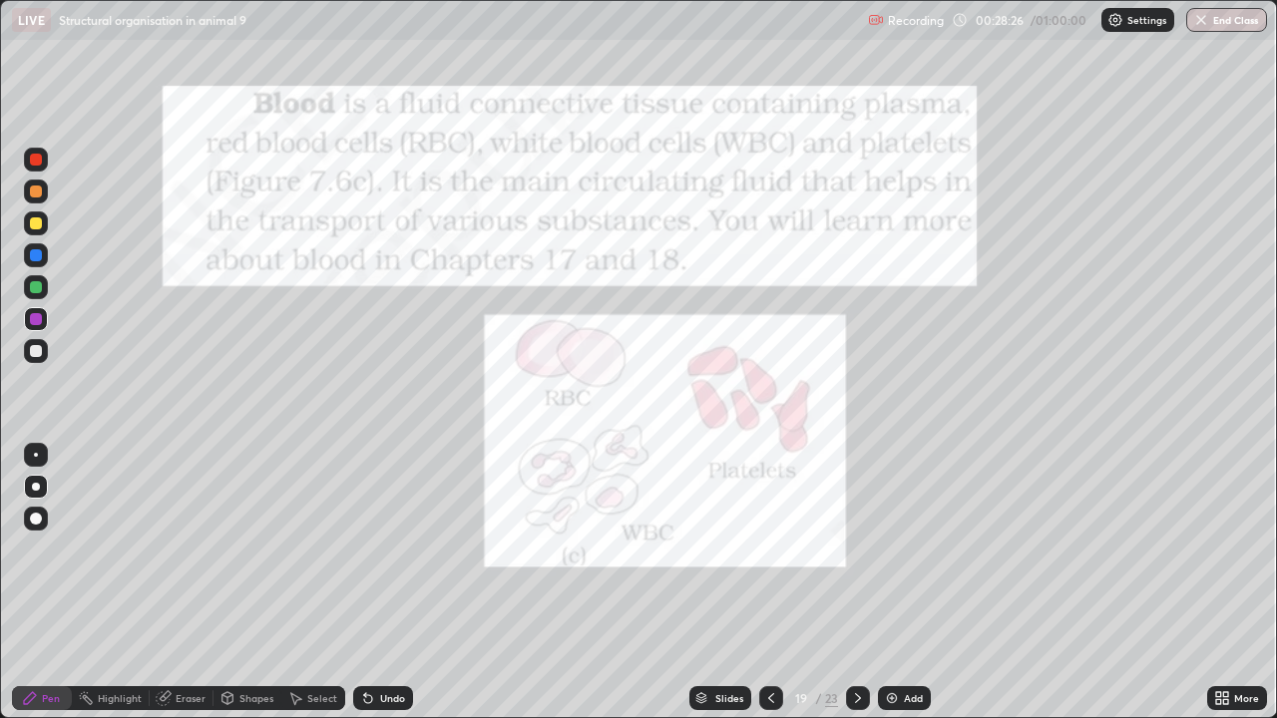
click at [389, 583] on div "Undo" at bounding box center [392, 698] width 25 height 10
click at [390, 583] on div "Undo" at bounding box center [392, 698] width 25 height 10
click at [384, 583] on div "Undo" at bounding box center [392, 698] width 25 height 10
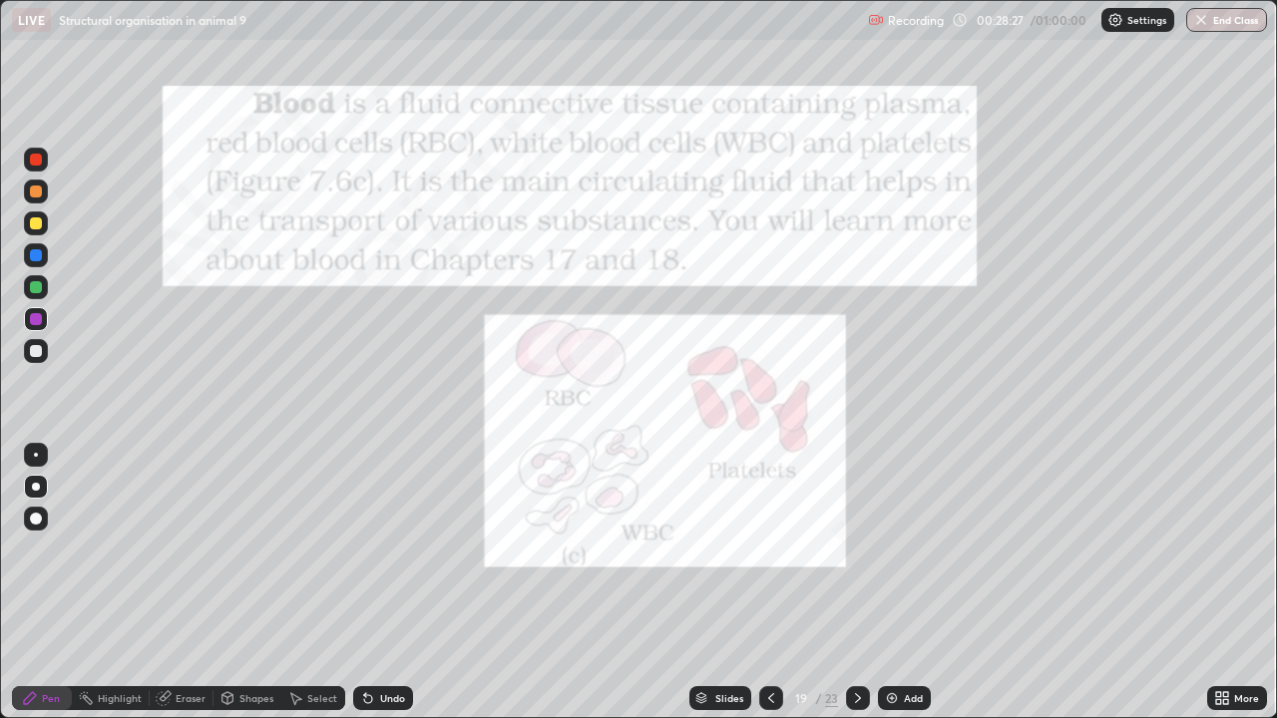
click at [389, 583] on div "Undo" at bounding box center [392, 698] width 25 height 10
click at [43, 460] on div at bounding box center [36, 455] width 24 height 24
click at [47, 461] on div at bounding box center [36, 455] width 24 height 24
click at [39, 352] on div at bounding box center [36, 351] width 12 height 12
click at [364, 583] on icon at bounding box center [368, 699] width 8 height 8
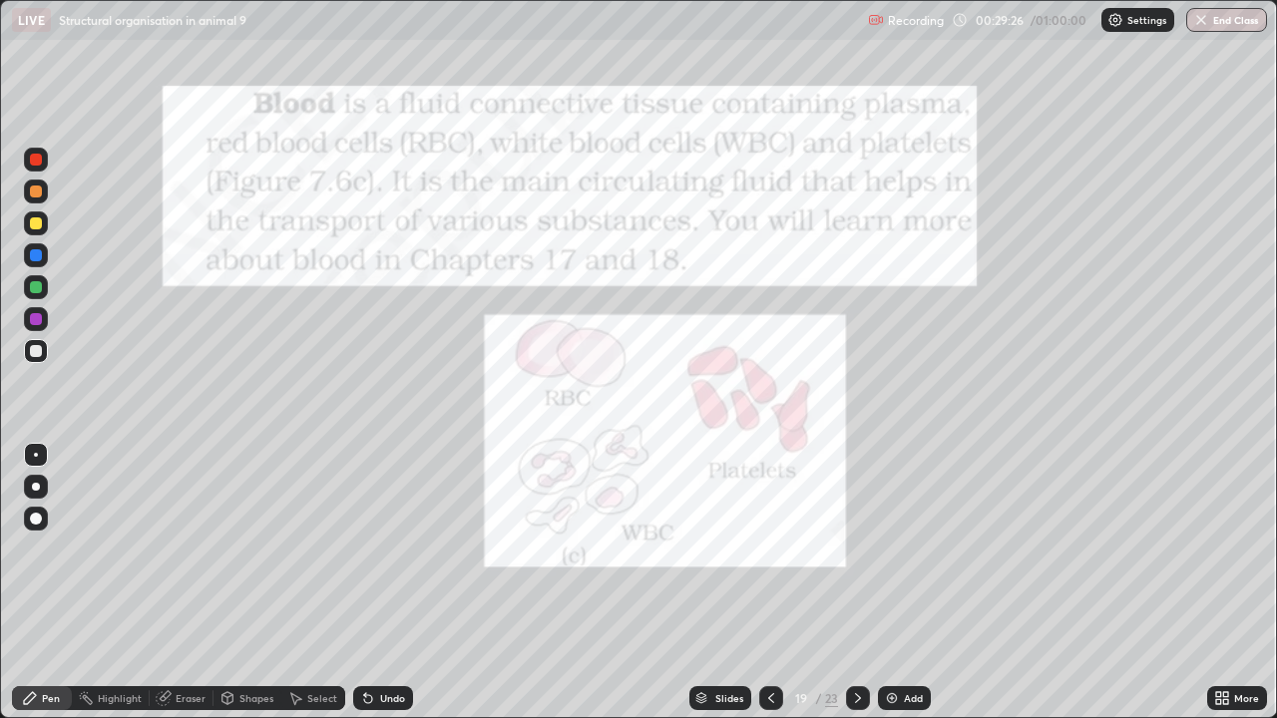
click at [364, 583] on icon at bounding box center [365, 694] width 2 height 2
click at [363, 583] on div "Undo" at bounding box center [383, 698] width 60 height 24
click at [367, 583] on div "Undo" at bounding box center [383, 698] width 60 height 24
click at [368, 583] on div "Undo" at bounding box center [383, 698] width 60 height 24
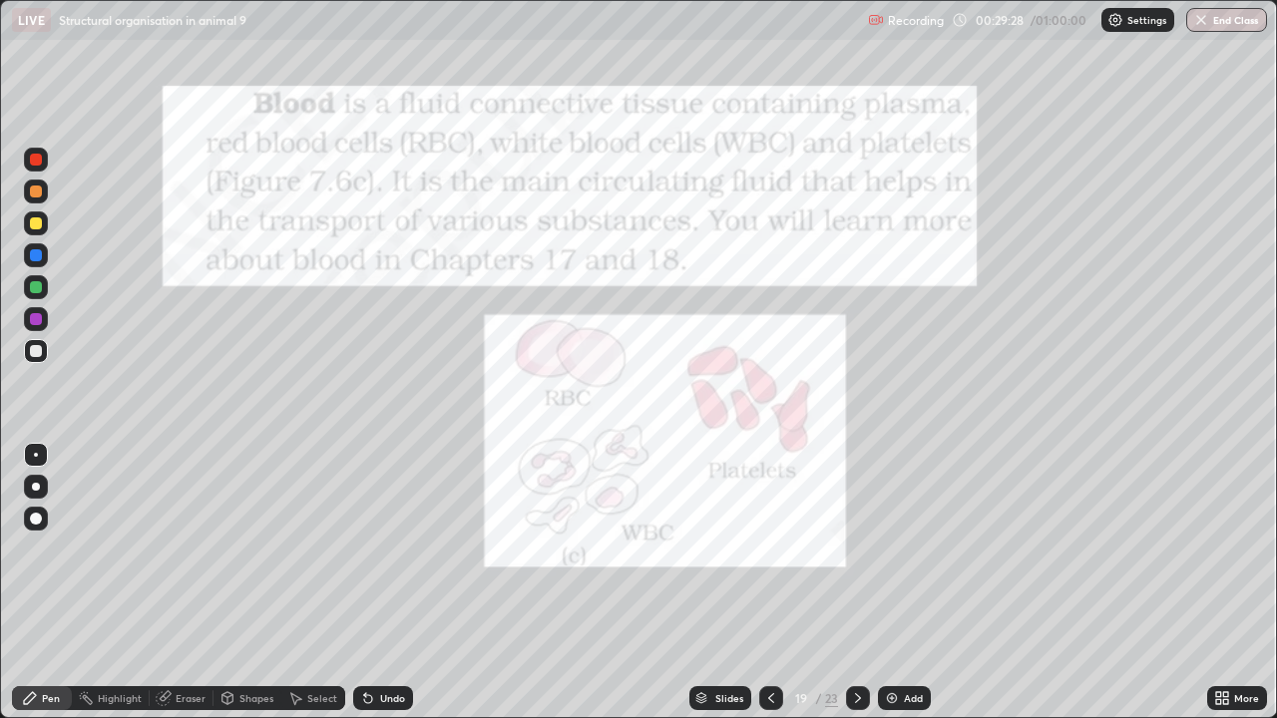
click at [364, 583] on icon at bounding box center [365, 694] width 2 height 2
click at [373, 583] on div "Undo" at bounding box center [383, 698] width 60 height 24
click at [364, 583] on icon at bounding box center [365, 694] width 2 height 2
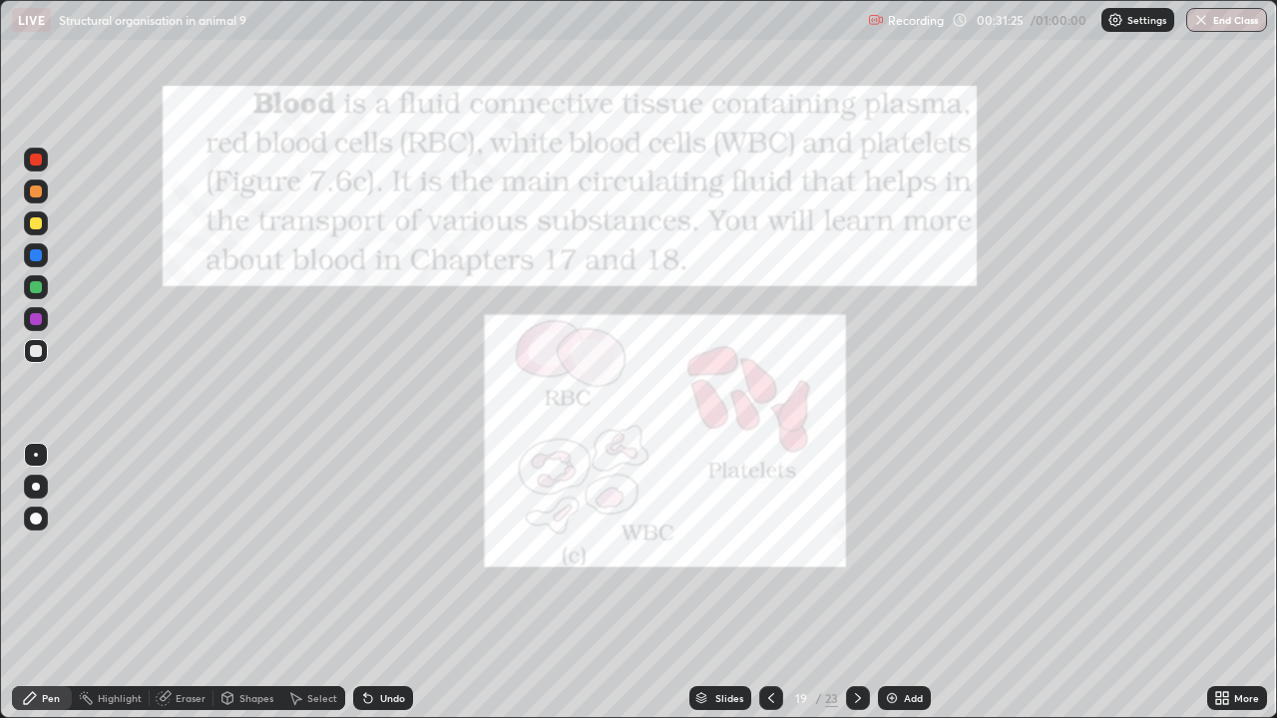
click at [360, 583] on icon at bounding box center [368, 698] width 16 height 16
click at [356, 583] on div "Undo" at bounding box center [383, 698] width 60 height 24
click at [364, 583] on icon at bounding box center [365, 694] width 2 height 2
click at [856, 583] on icon at bounding box center [858, 698] width 16 height 16
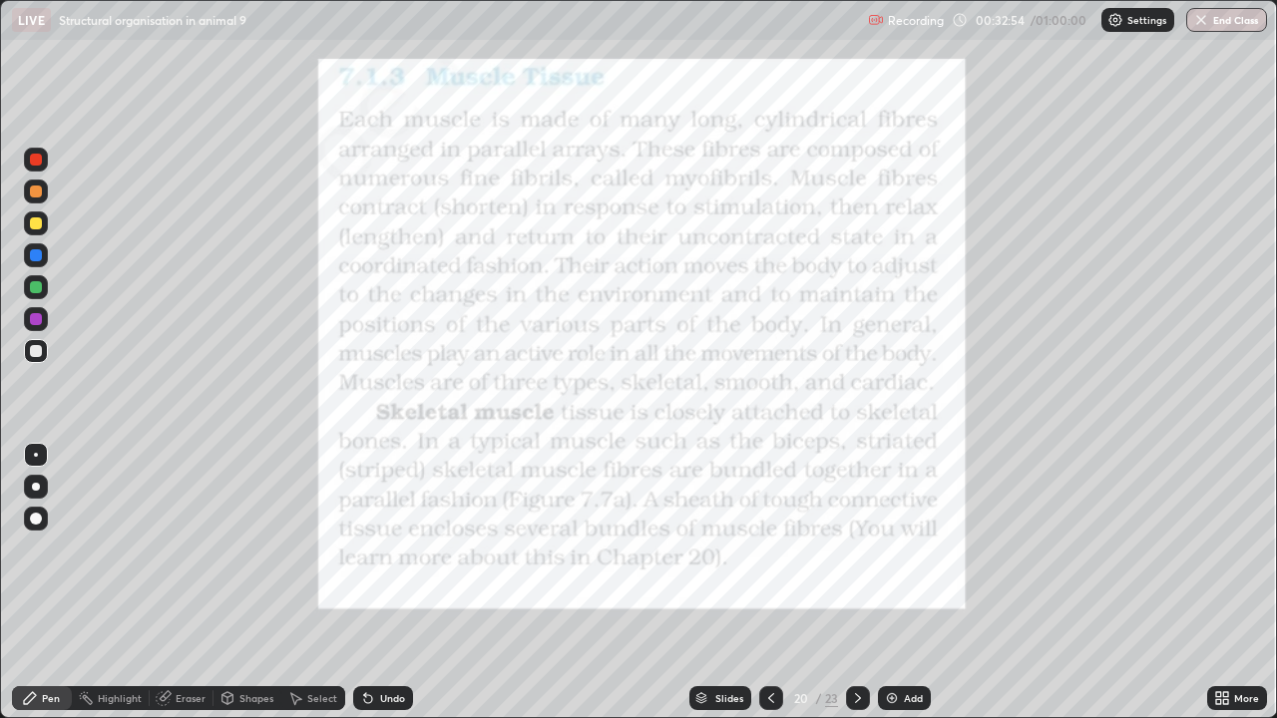
click at [44, 160] on div at bounding box center [36, 160] width 24 height 24
click at [38, 320] on div at bounding box center [36, 319] width 12 height 12
click at [35, 259] on div at bounding box center [36, 255] width 12 height 12
click at [36, 489] on div at bounding box center [36, 487] width 8 height 8
click at [160, 583] on icon at bounding box center [163, 698] width 13 height 13
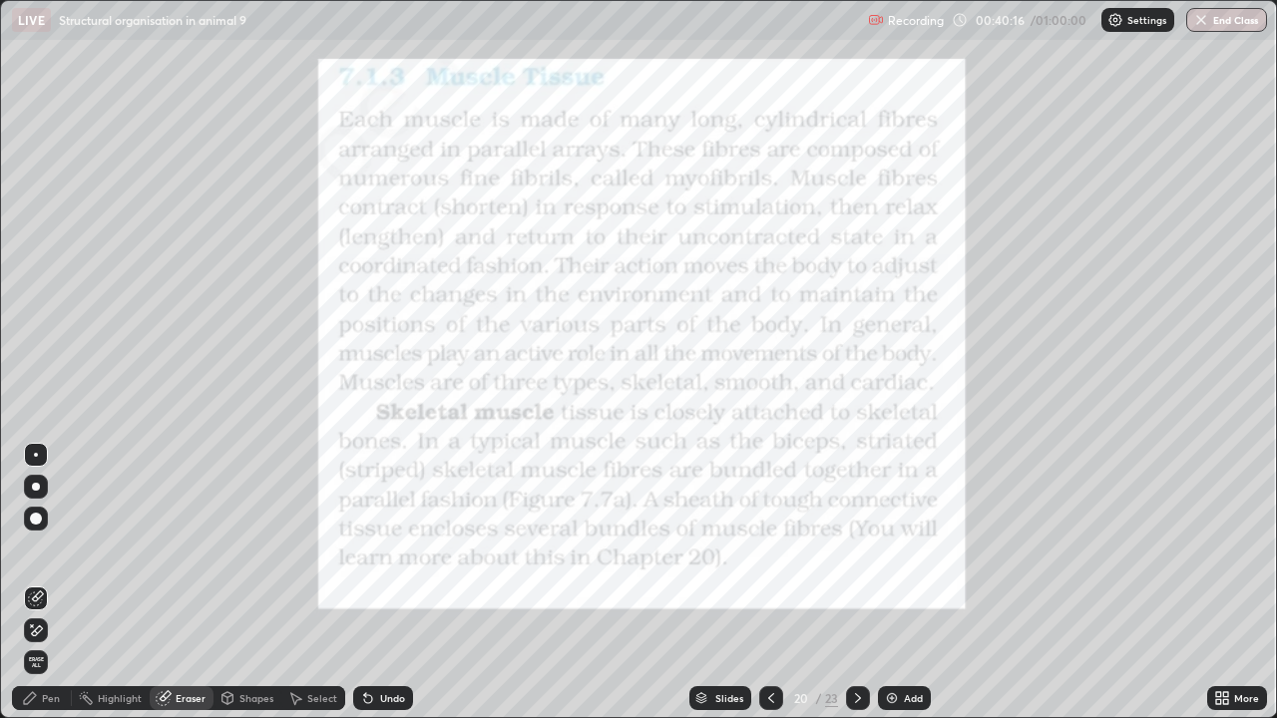
click at [888, 583] on img at bounding box center [892, 698] width 16 height 16
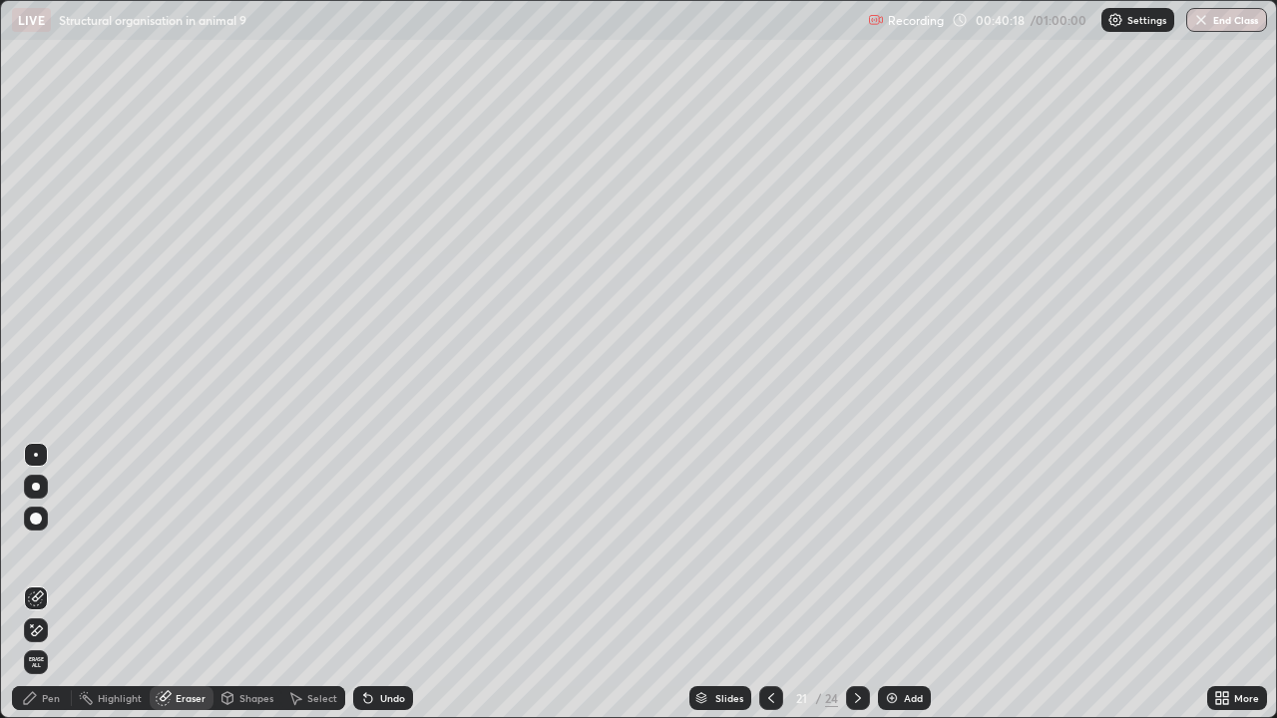
click at [38, 489] on div at bounding box center [36, 487] width 8 height 8
click at [49, 583] on div "Pen" at bounding box center [42, 698] width 60 height 24
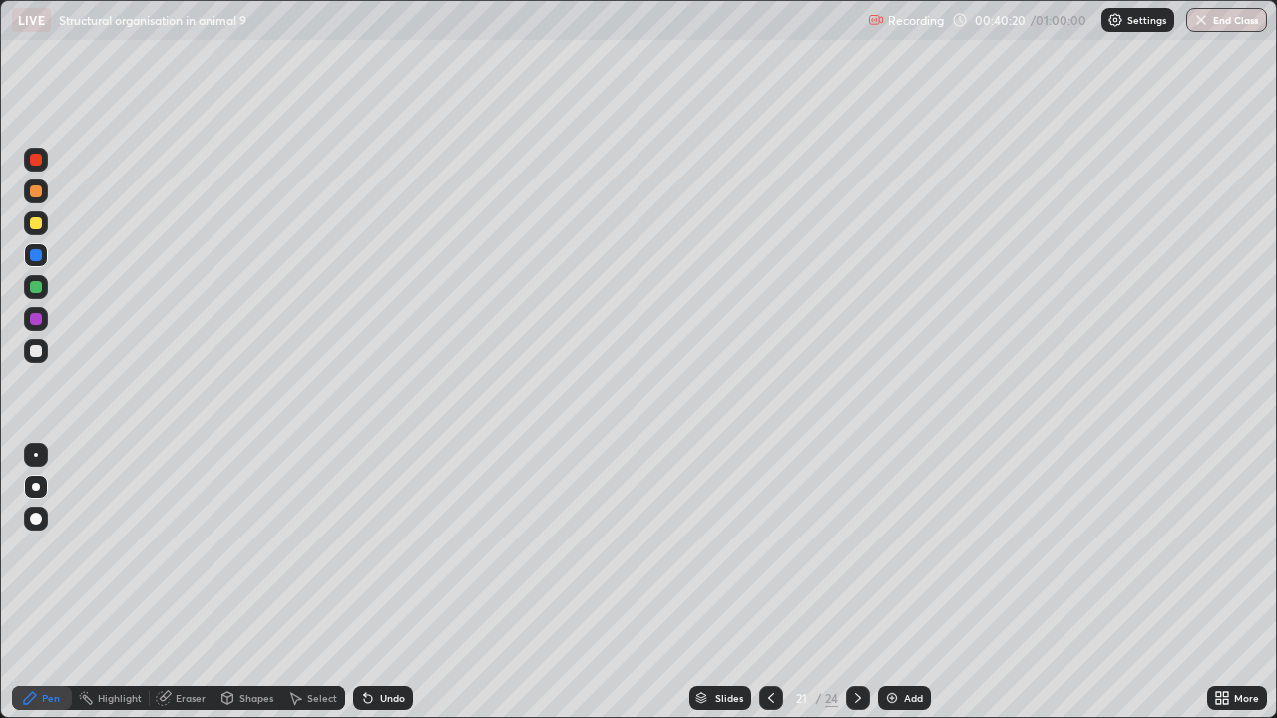
click at [33, 195] on div at bounding box center [36, 192] width 12 height 12
click at [370, 583] on icon at bounding box center [368, 698] width 16 height 16
click at [251, 583] on div "Shapes" at bounding box center [248, 698] width 68 height 24
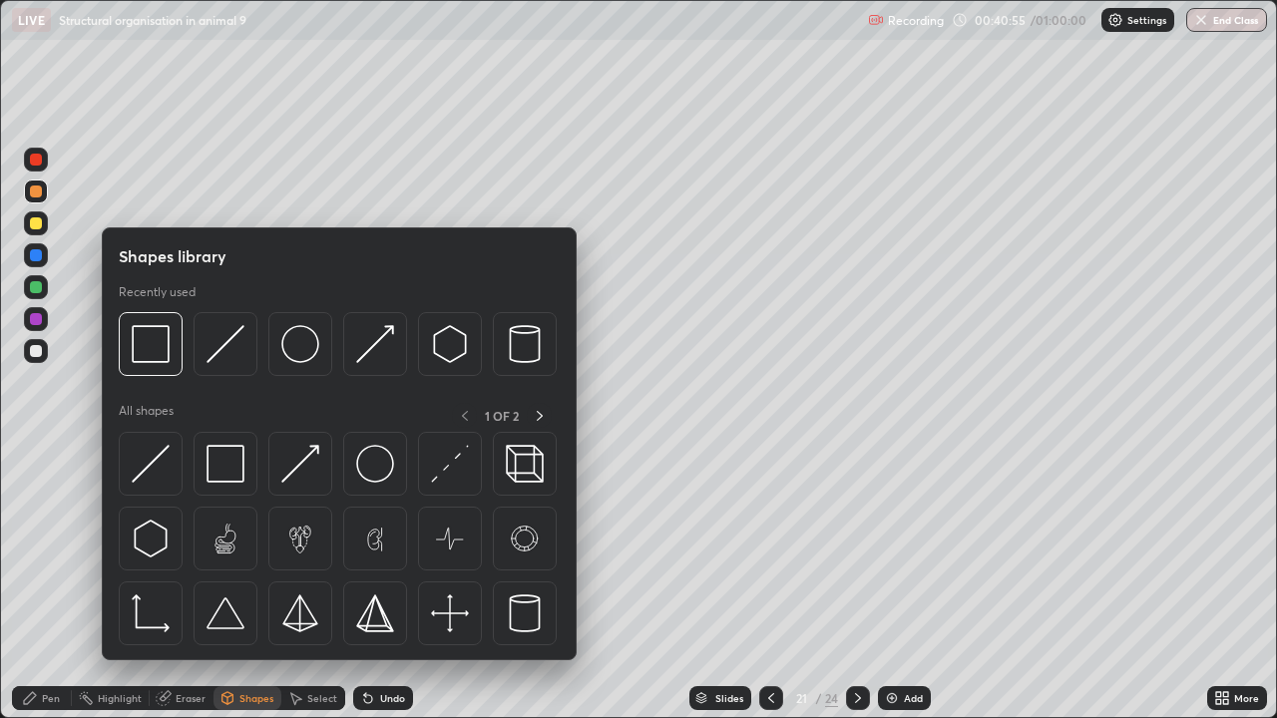
click at [192, 583] on div "Eraser" at bounding box center [191, 698] width 30 height 10
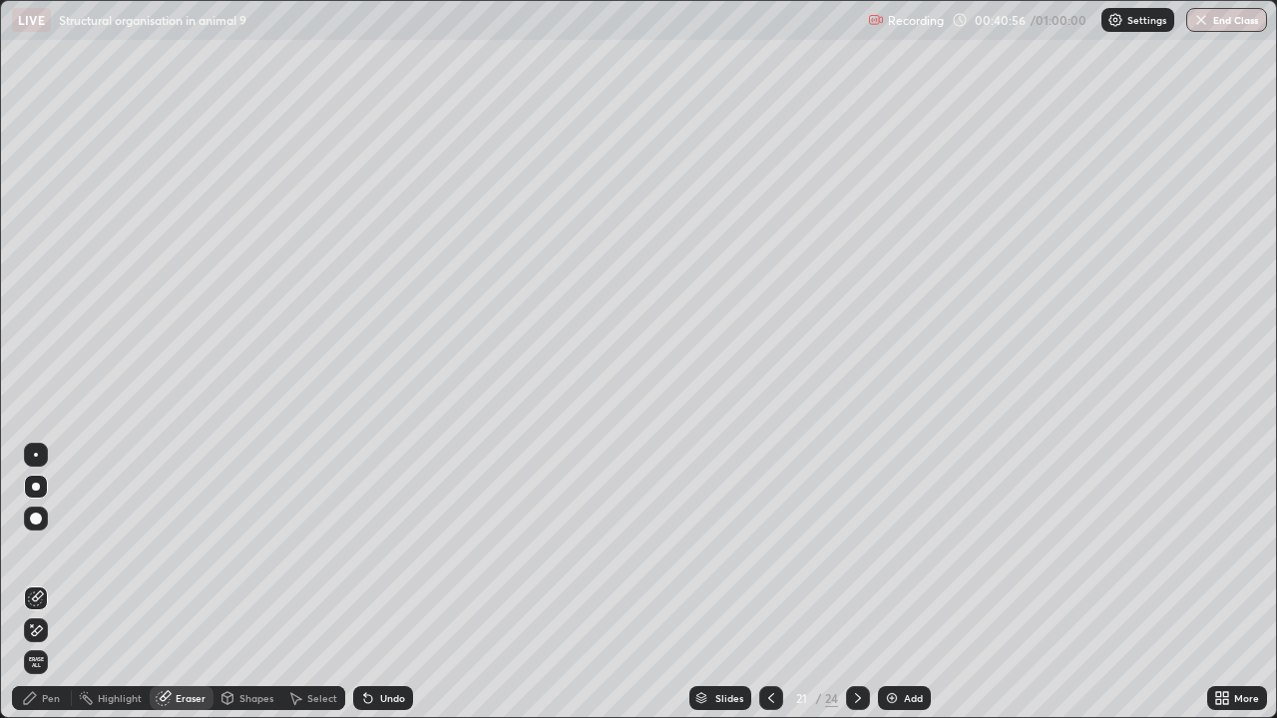
click at [239, 583] on div "Shapes" at bounding box center [248, 698] width 68 height 24
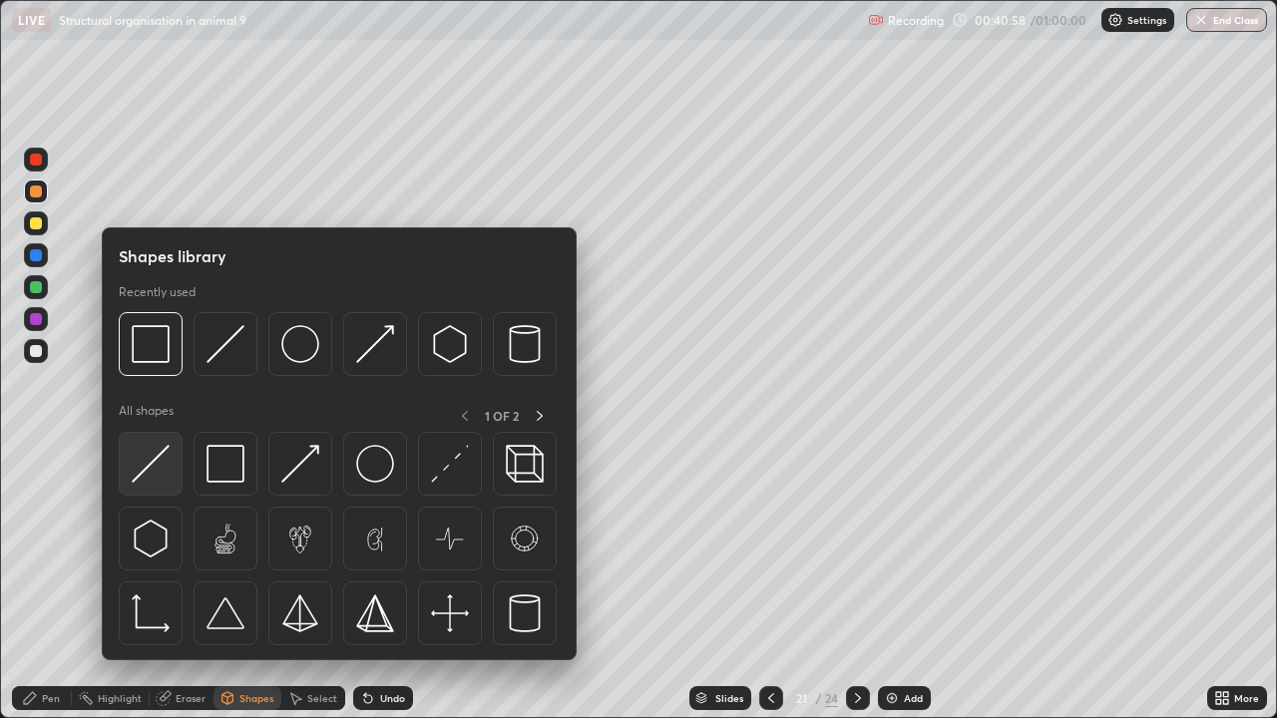
click at [162, 476] on img at bounding box center [151, 464] width 38 height 38
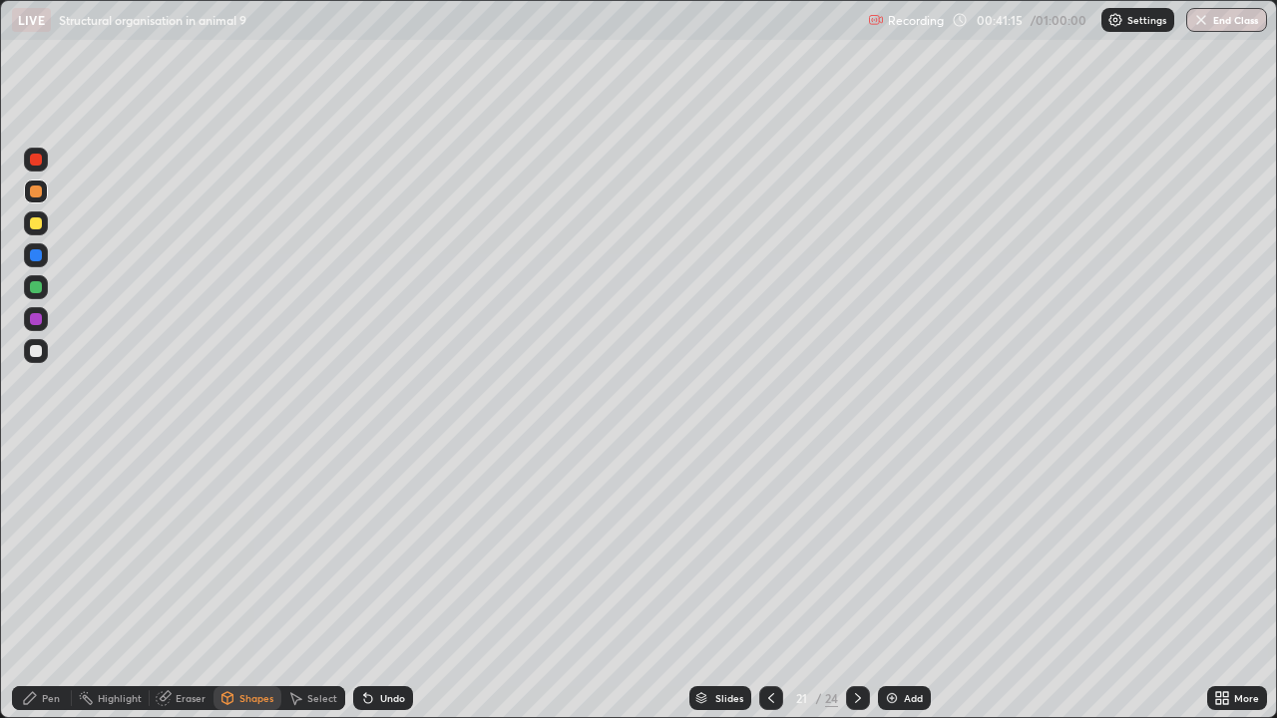
click at [35, 326] on div at bounding box center [36, 319] width 24 height 24
click at [39, 583] on div "Pen" at bounding box center [42, 698] width 60 height 24
click at [35, 485] on div at bounding box center [36, 487] width 8 height 8
click at [36, 352] on div at bounding box center [36, 351] width 12 height 12
click at [36, 455] on div at bounding box center [36, 455] width 4 height 4
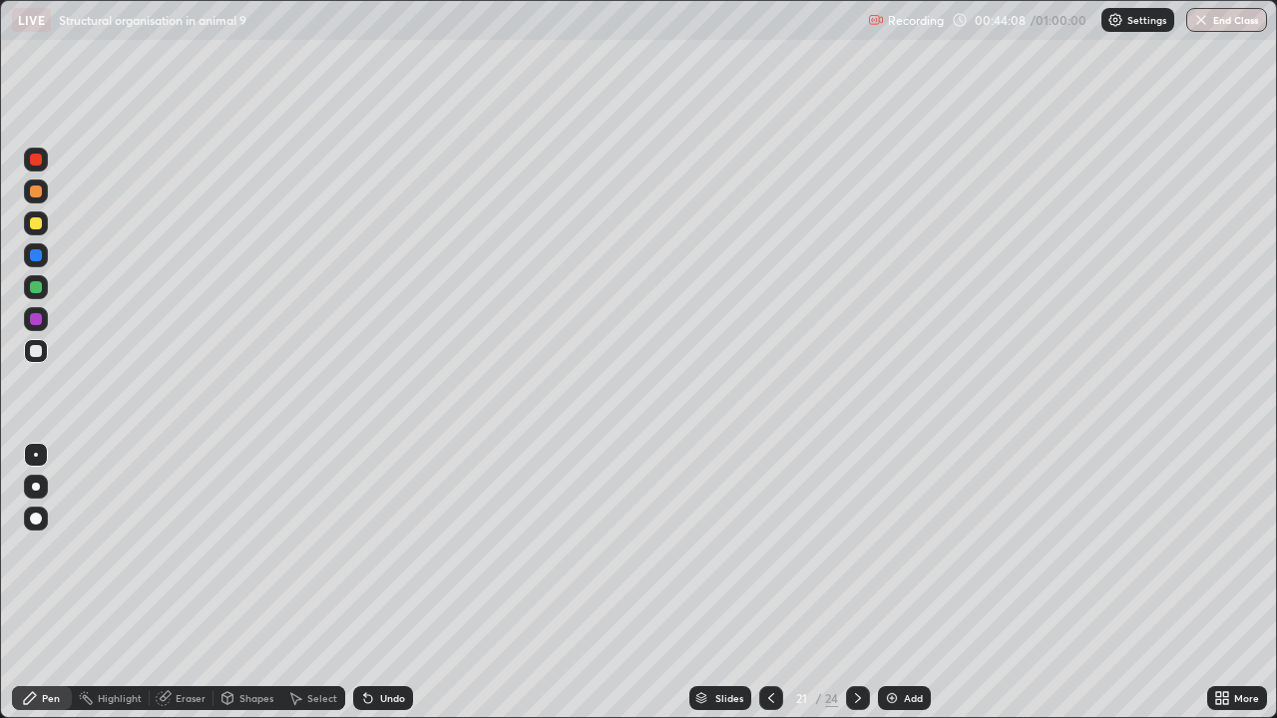
click at [1128, 583] on div "Slides 21 / 24 Add" at bounding box center [810, 698] width 794 height 40
click at [1113, 583] on div "Slides 21 / 24 Add" at bounding box center [810, 698] width 794 height 40
click at [1108, 583] on div "Slides 21 / 24 Add" at bounding box center [810, 698] width 794 height 40
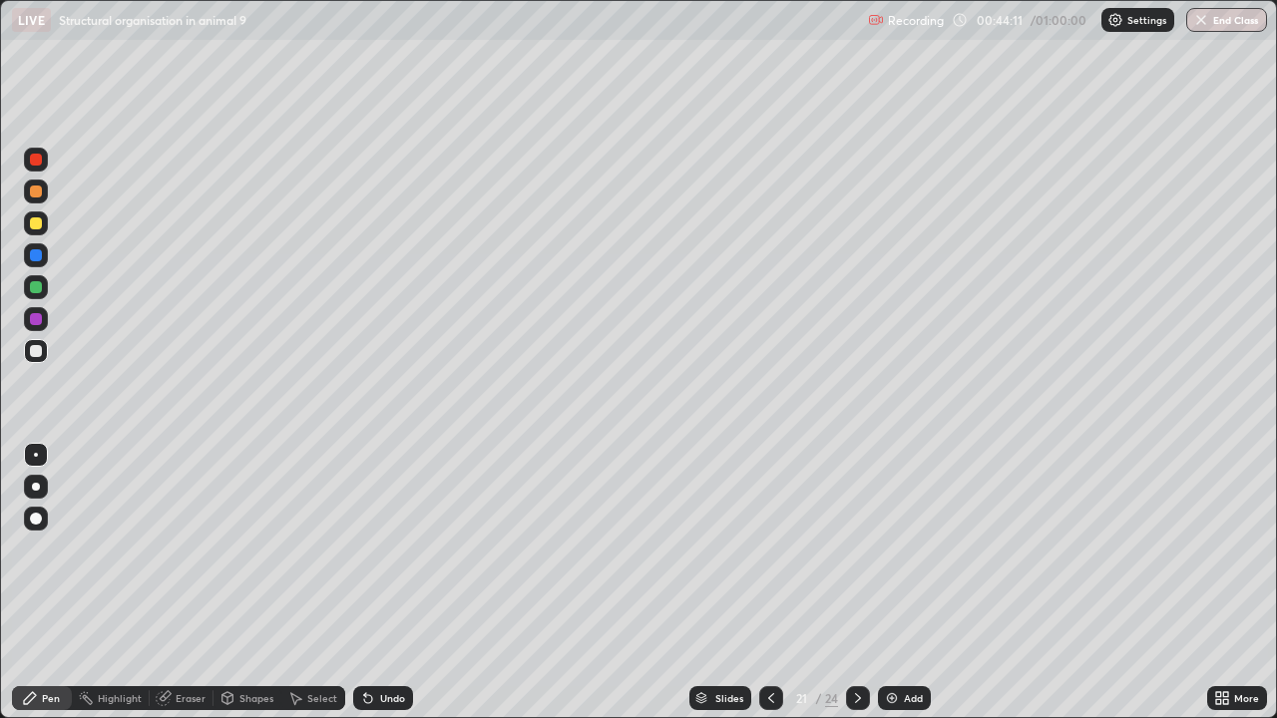
click at [1104, 583] on div "Slides 21 / 24 Add" at bounding box center [810, 698] width 794 height 40
click at [36, 256] on div at bounding box center [36, 255] width 12 height 12
click at [36, 455] on div at bounding box center [36, 455] width 4 height 4
click at [39, 259] on div at bounding box center [36, 255] width 12 height 12
click at [180, 583] on div "Eraser" at bounding box center [191, 698] width 30 height 10
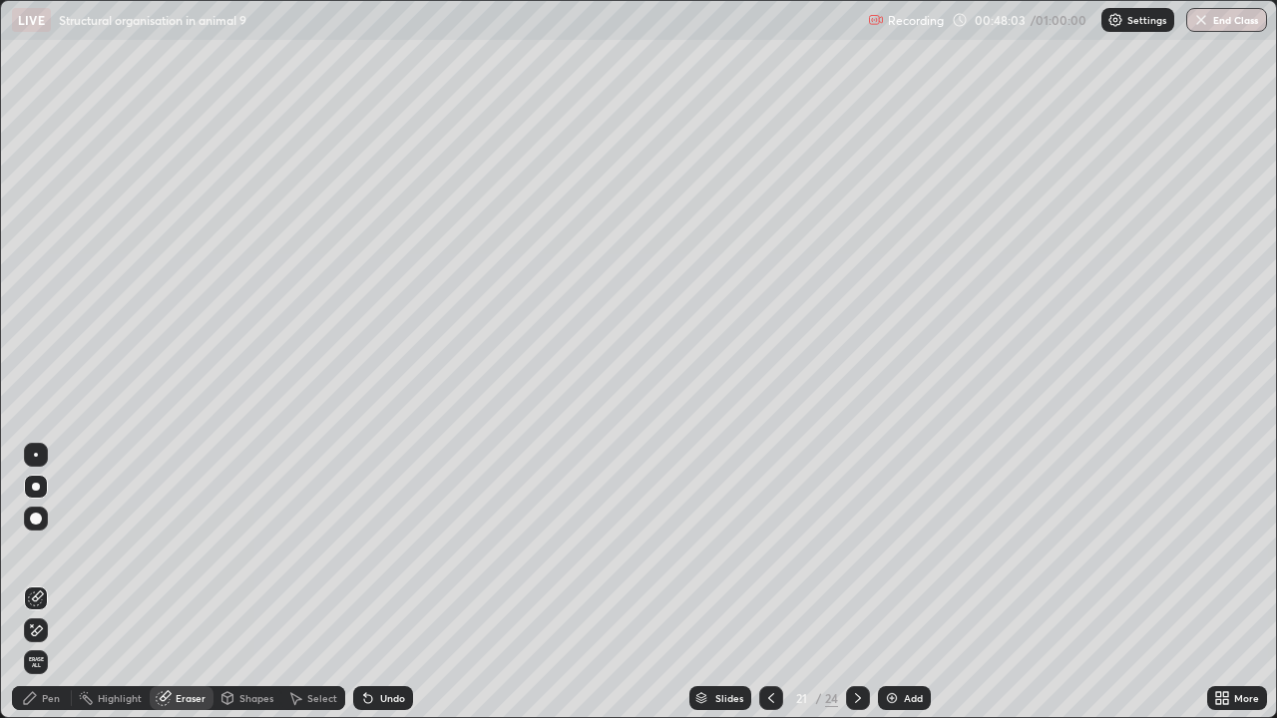
click at [239, 583] on div "Shapes" at bounding box center [256, 698] width 34 height 10
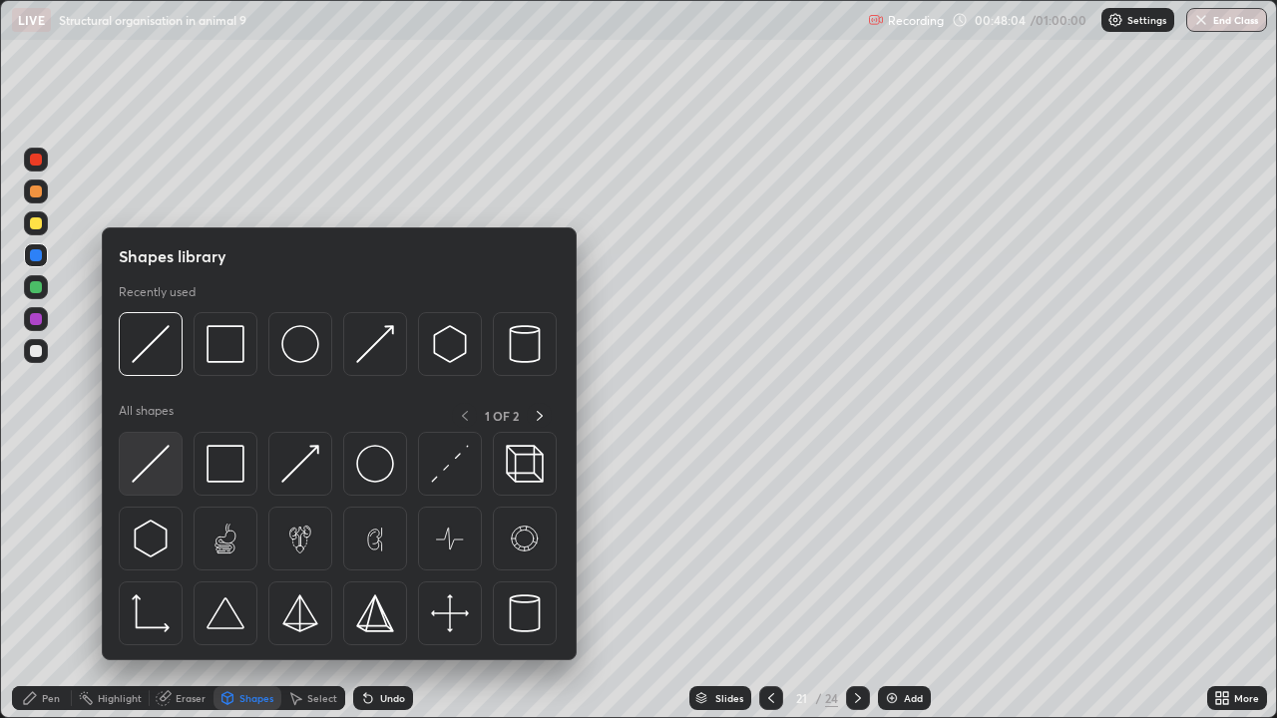
click at [150, 479] on img at bounding box center [151, 464] width 38 height 38
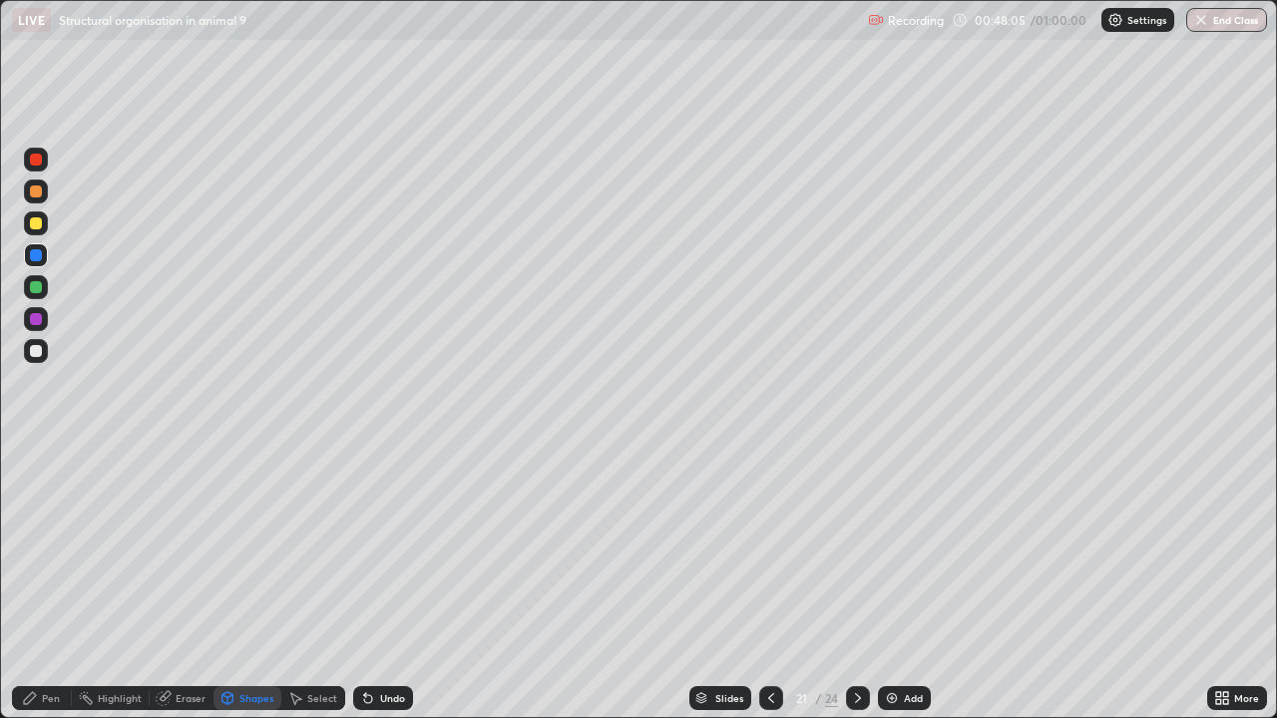
click at [37, 221] on div at bounding box center [36, 223] width 12 height 12
click at [38, 289] on div at bounding box center [36, 287] width 12 height 12
click at [35, 263] on div at bounding box center [36, 255] width 24 height 24
click at [364, 583] on icon at bounding box center [368, 699] width 8 height 8
click at [41, 583] on div "Pen" at bounding box center [42, 698] width 60 height 24
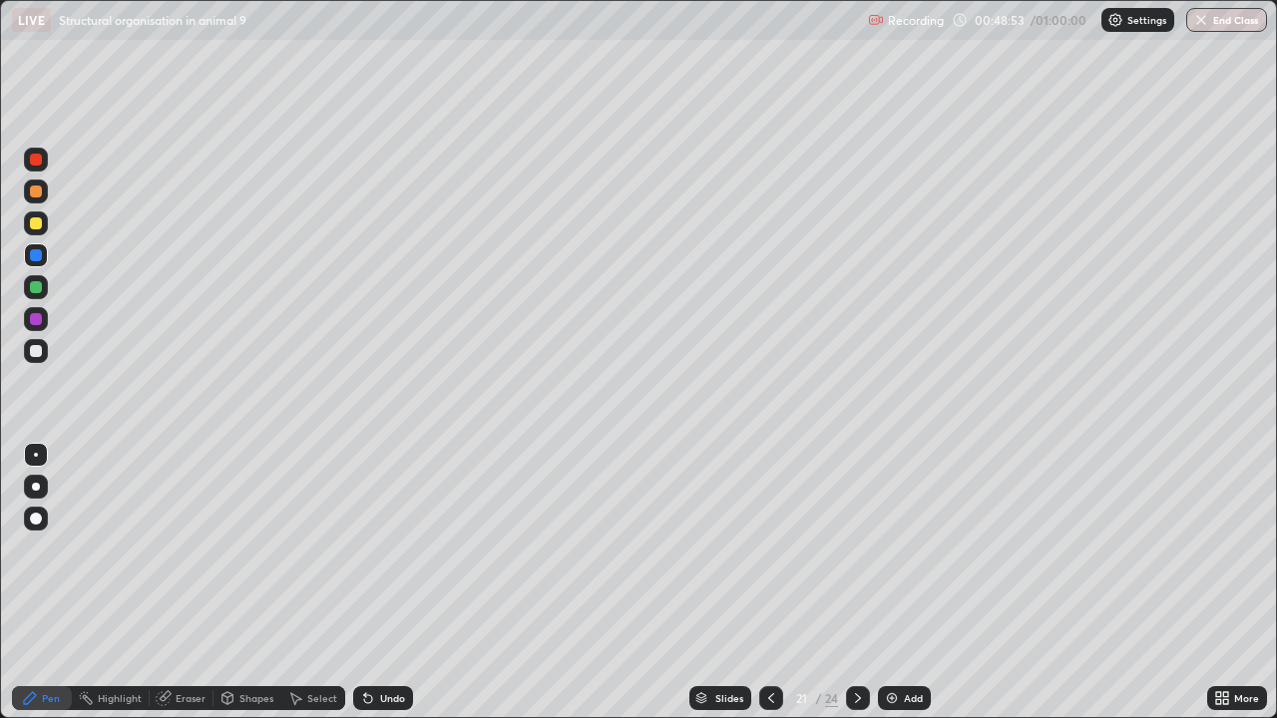
click at [37, 324] on div at bounding box center [36, 319] width 12 height 12
click at [372, 583] on icon at bounding box center [368, 698] width 16 height 16
click at [364, 583] on icon at bounding box center [368, 699] width 8 height 8
click at [367, 583] on icon at bounding box center [368, 699] width 8 height 8
click at [364, 583] on icon at bounding box center [368, 699] width 8 height 8
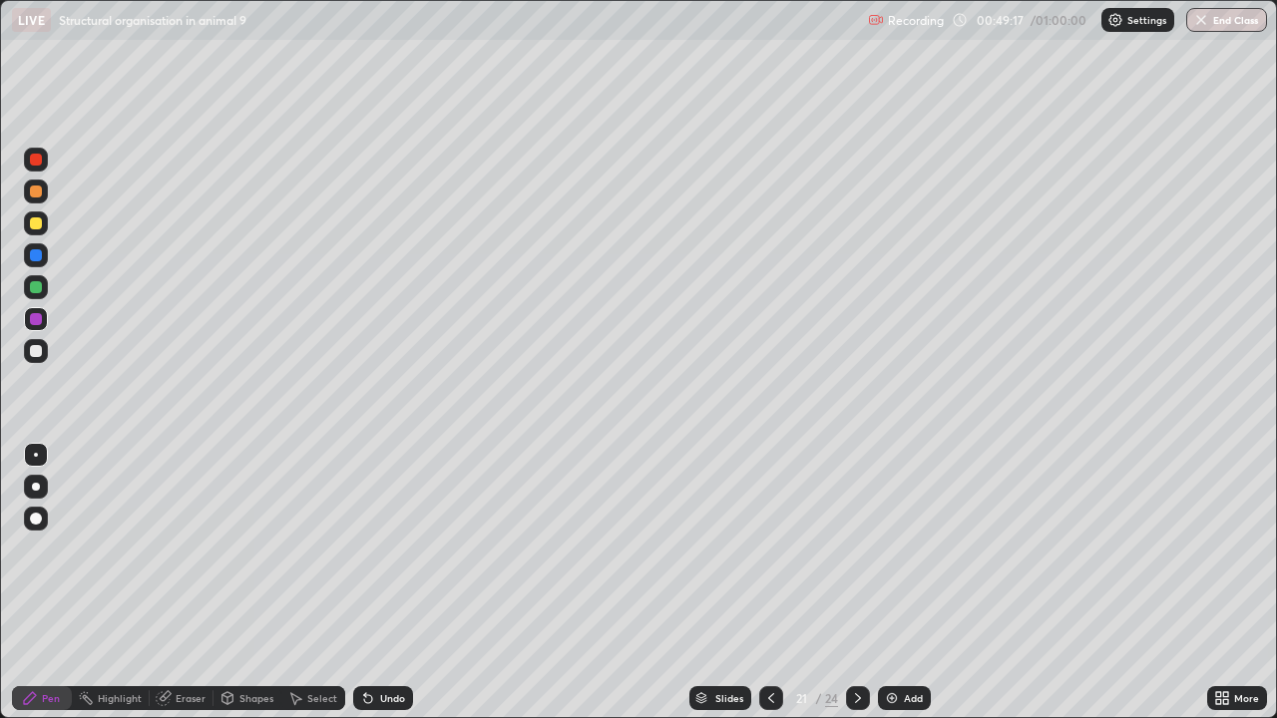
click at [364, 583] on icon at bounding box center [368, 699] width 8 height 8
click at [384, 583] on div "Undo" at bounding box center [392, 698] width 25 height 10
click at [177, 583] on div "Eraser" at bounding box center [191, 698] width 30 height 10
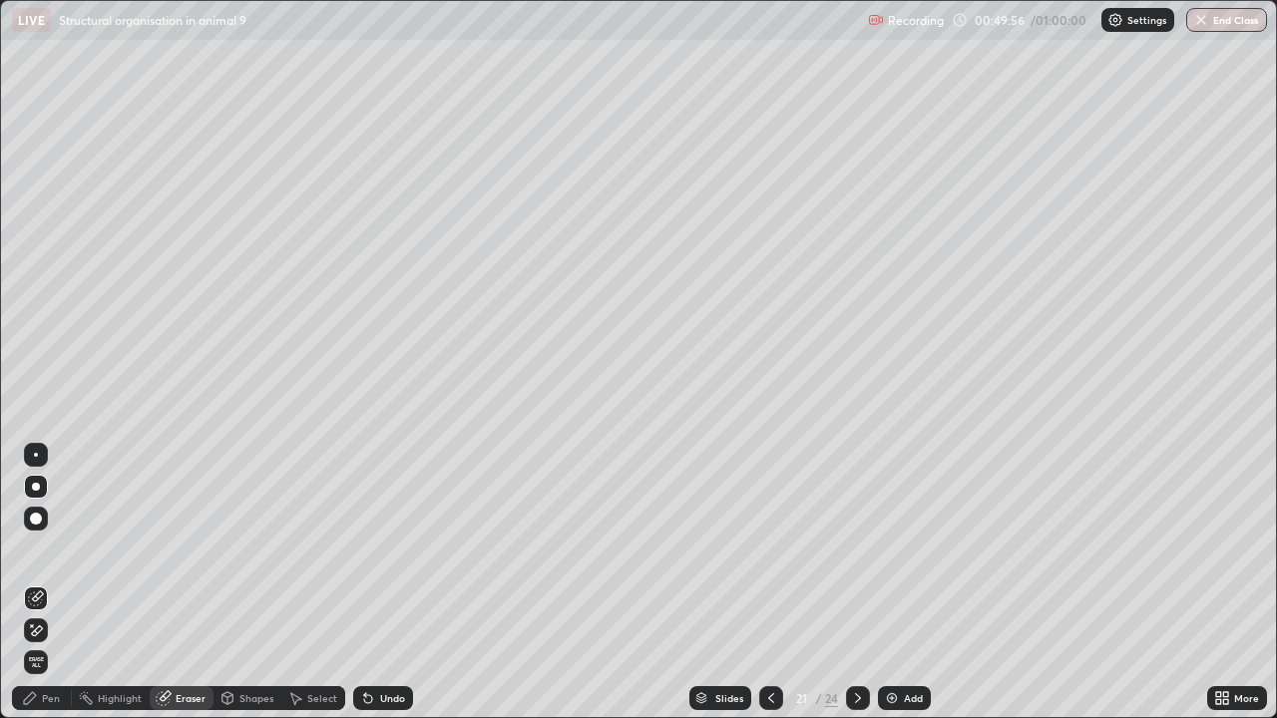
click at [249, 583] on div "Shapes" at bounding box center [256, 698] width 34 height 10
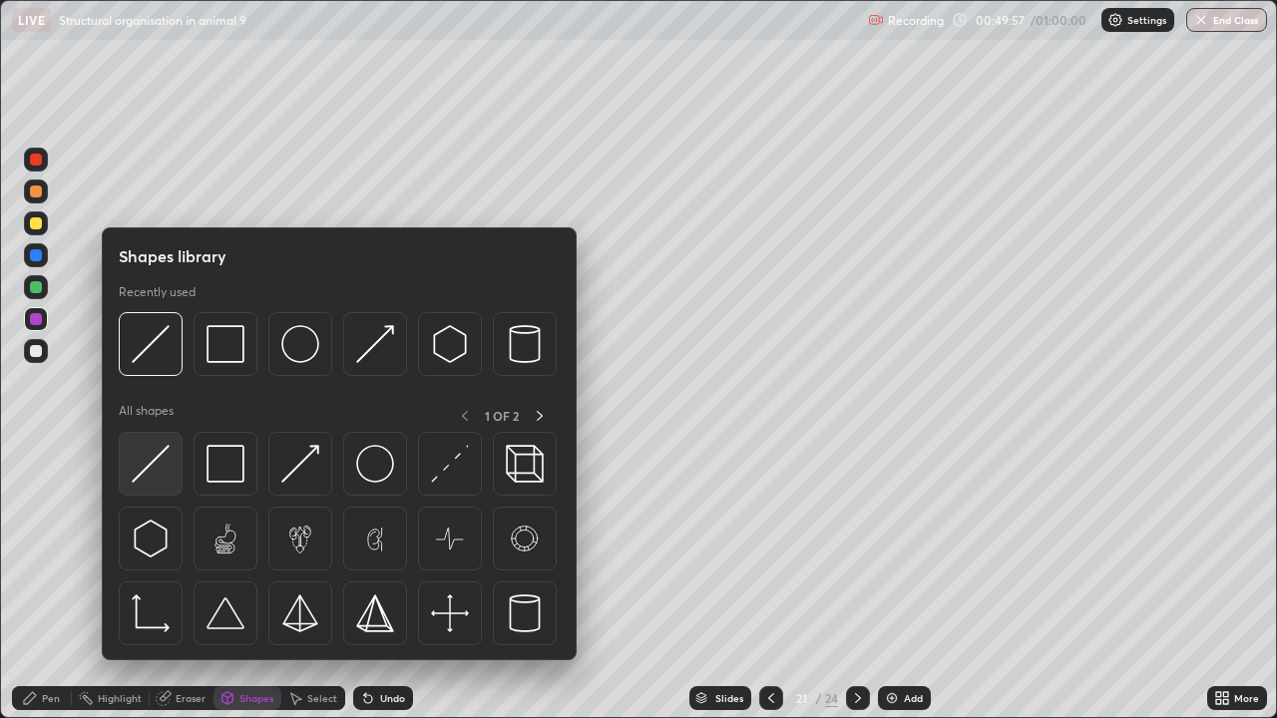
click at [159, 473] on img at bounding box center [151, 464] width 38 height 38
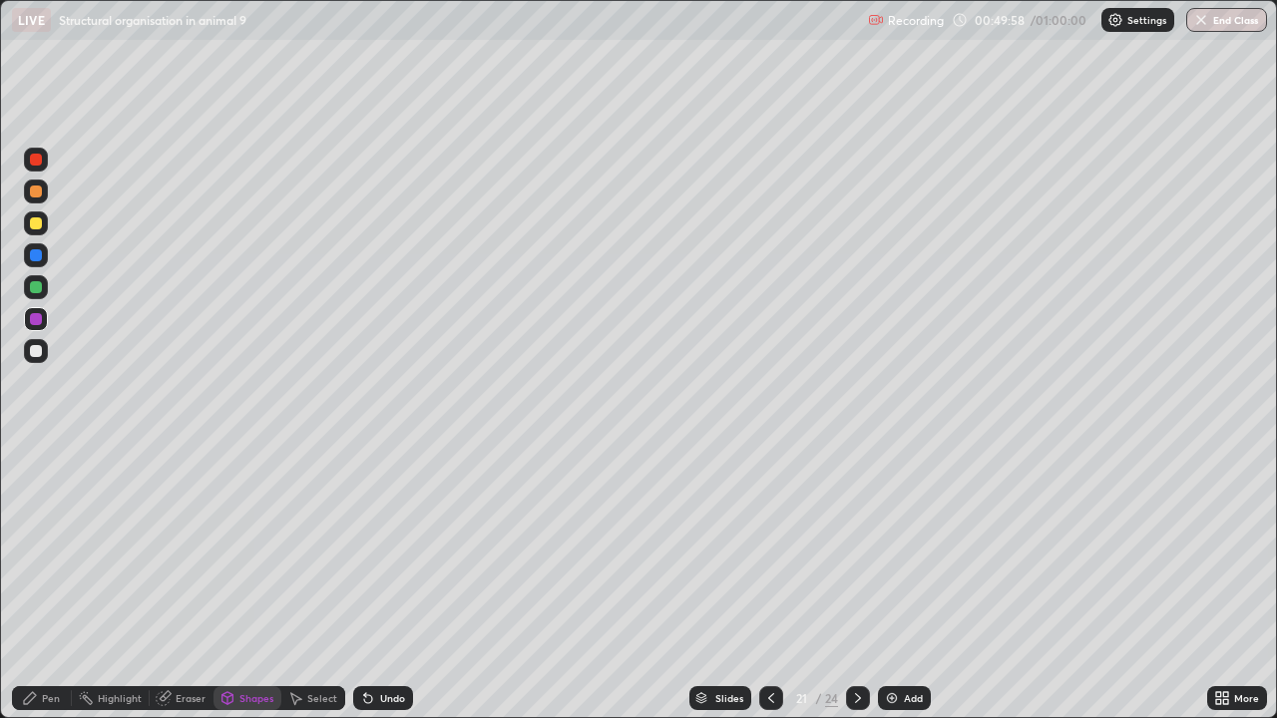
click at [36, 223] on div at bounding box center [36, 223] width 12 height 12
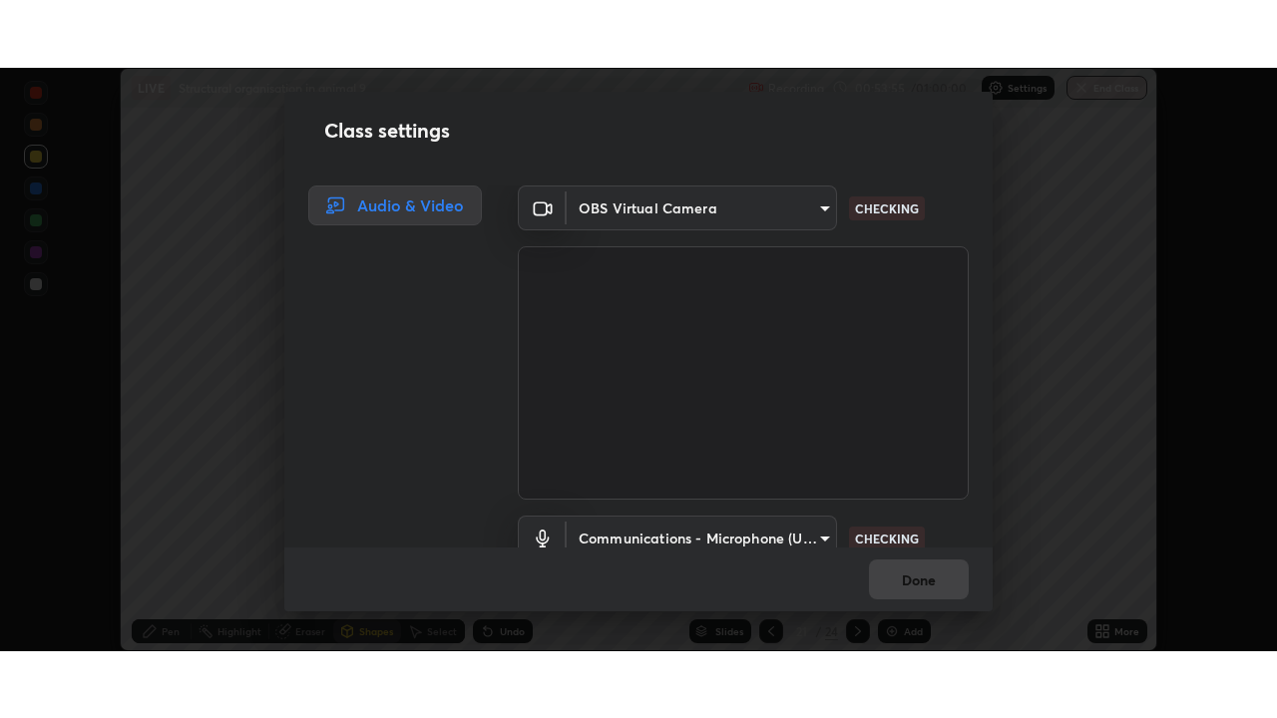
scroll to position [91, 0]
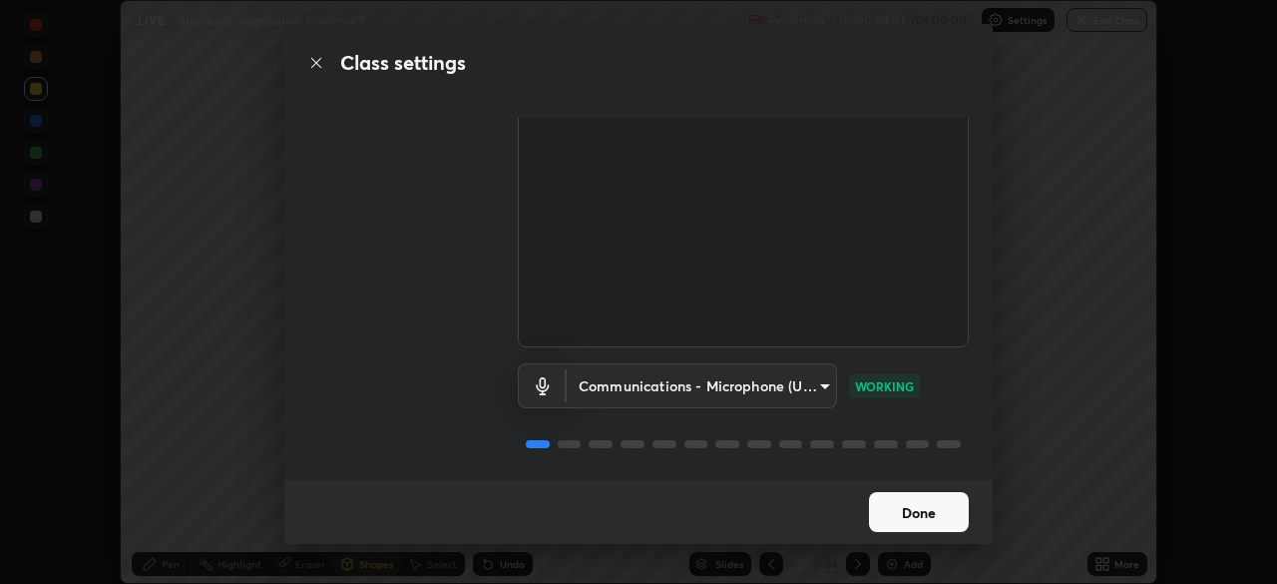
click at [892, 508] on button "Done" at bounding box center [919, 512] width 100 height 40
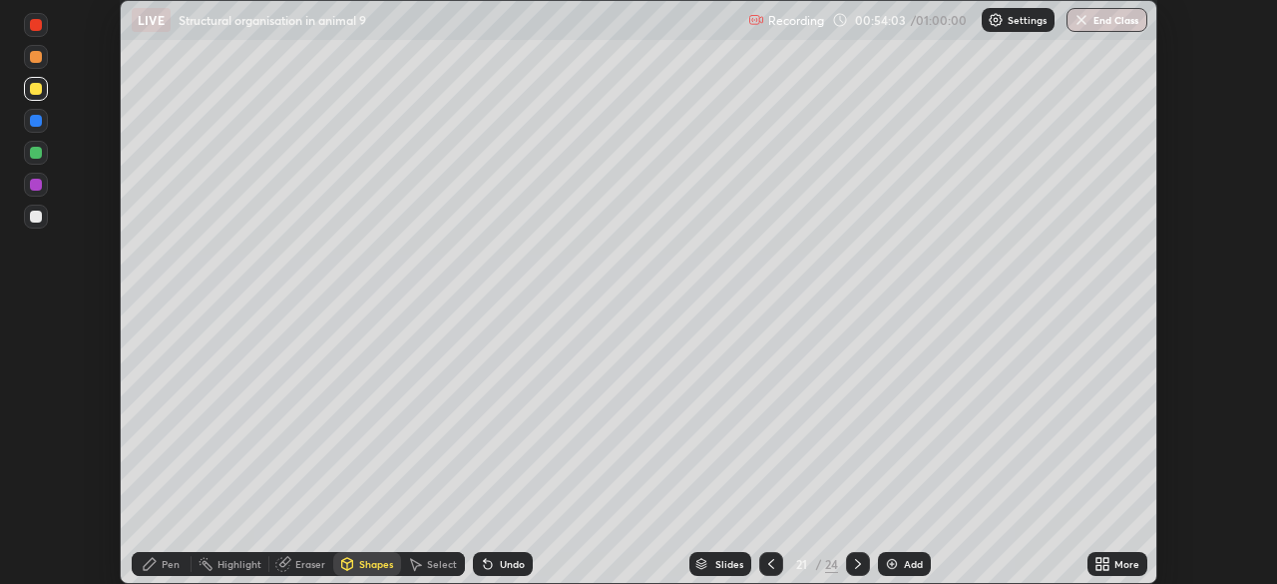
click at [1097, 567] on icon at bounding box center [1098, 567] width 5 height 5
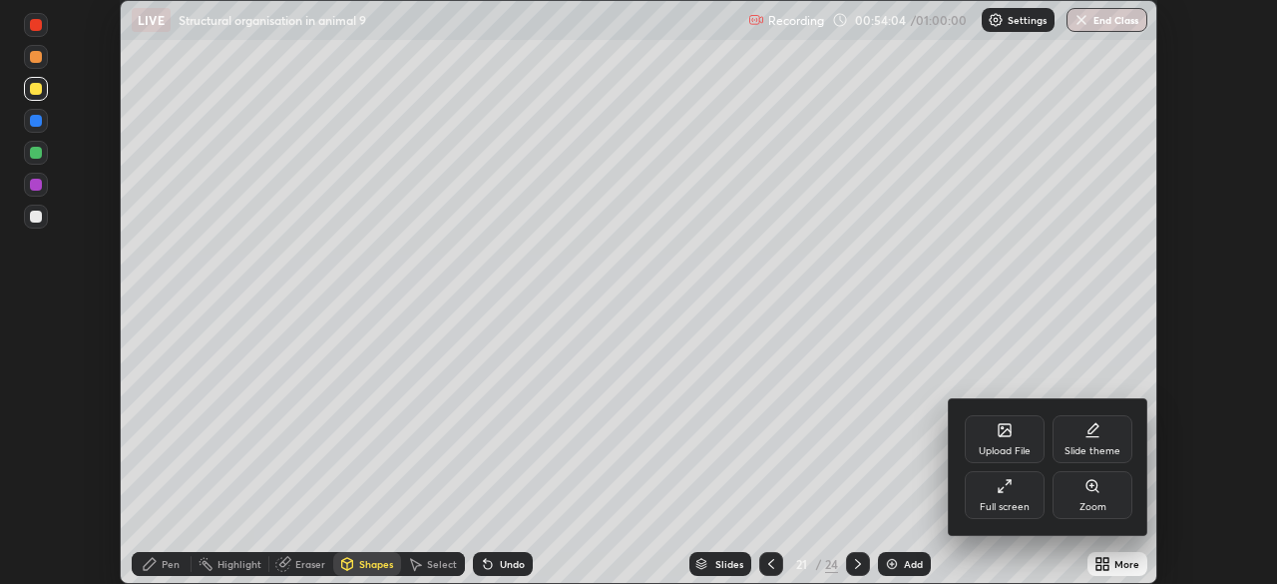
click at [996, 493] on div "Full screen" at bounding box center [1005, 495] width 80 height 48
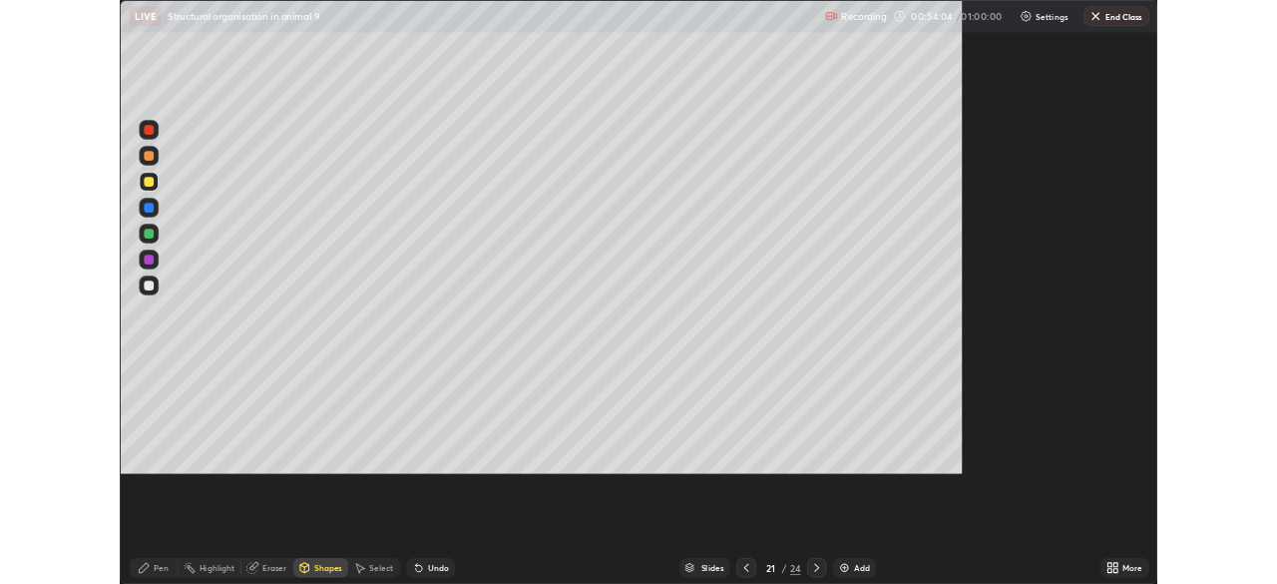
scroll to position [718, 1277]
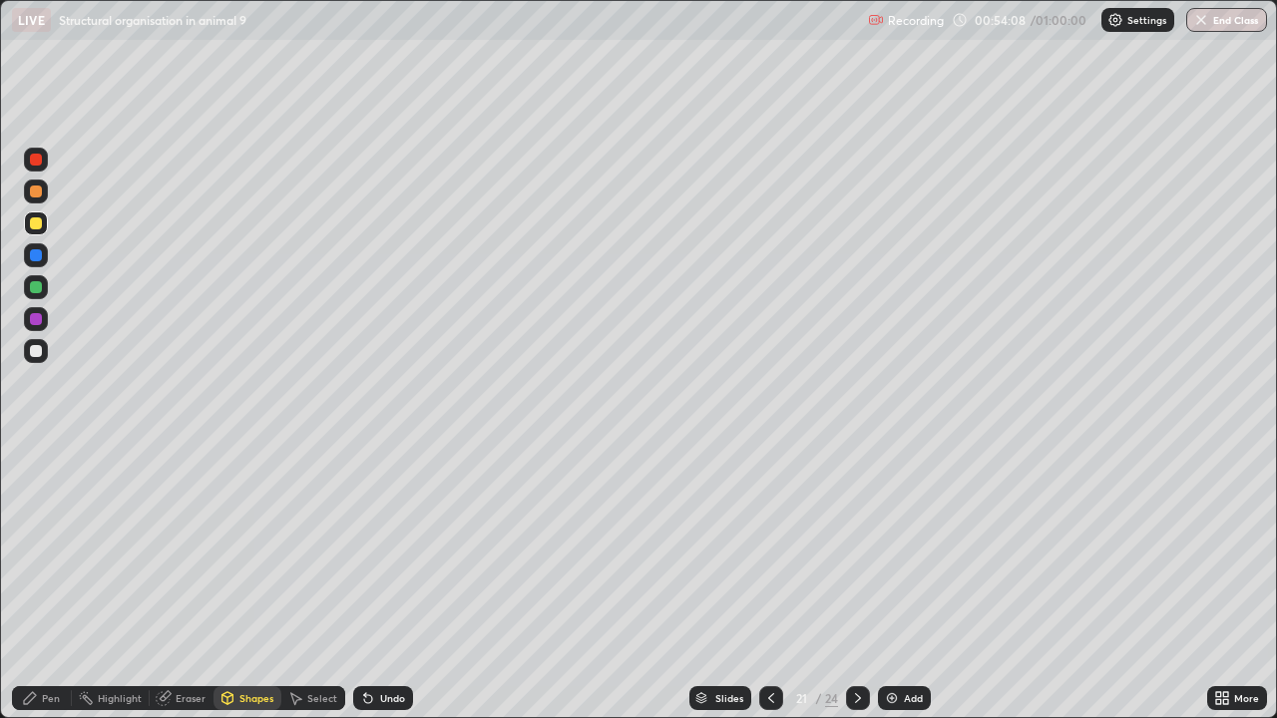
click at [39, 223] on div at bounding box center [36, 223] width 12 height 12
click at [962, 19] on icon at bounding box center [962, 20] width 16 height 16
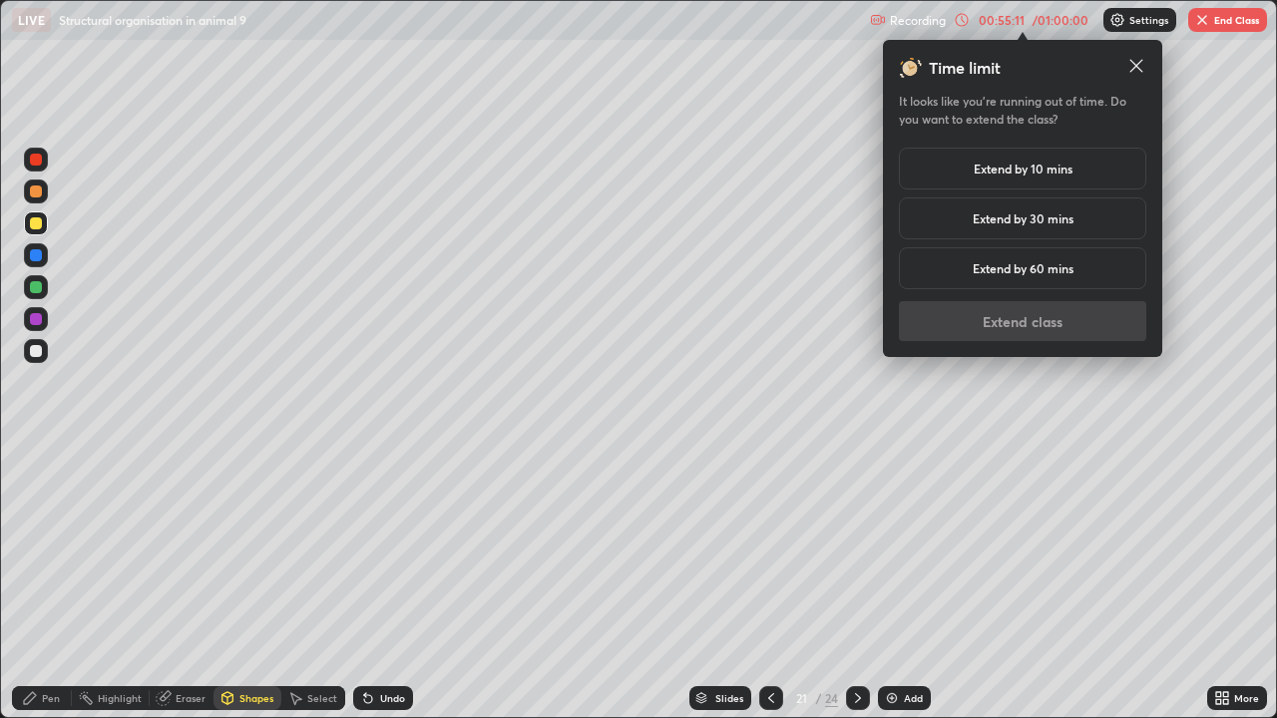
click at [1020, 166] on h5 "Extend by 10 mins" at bounding box center [1023, 169] width 99 height 18
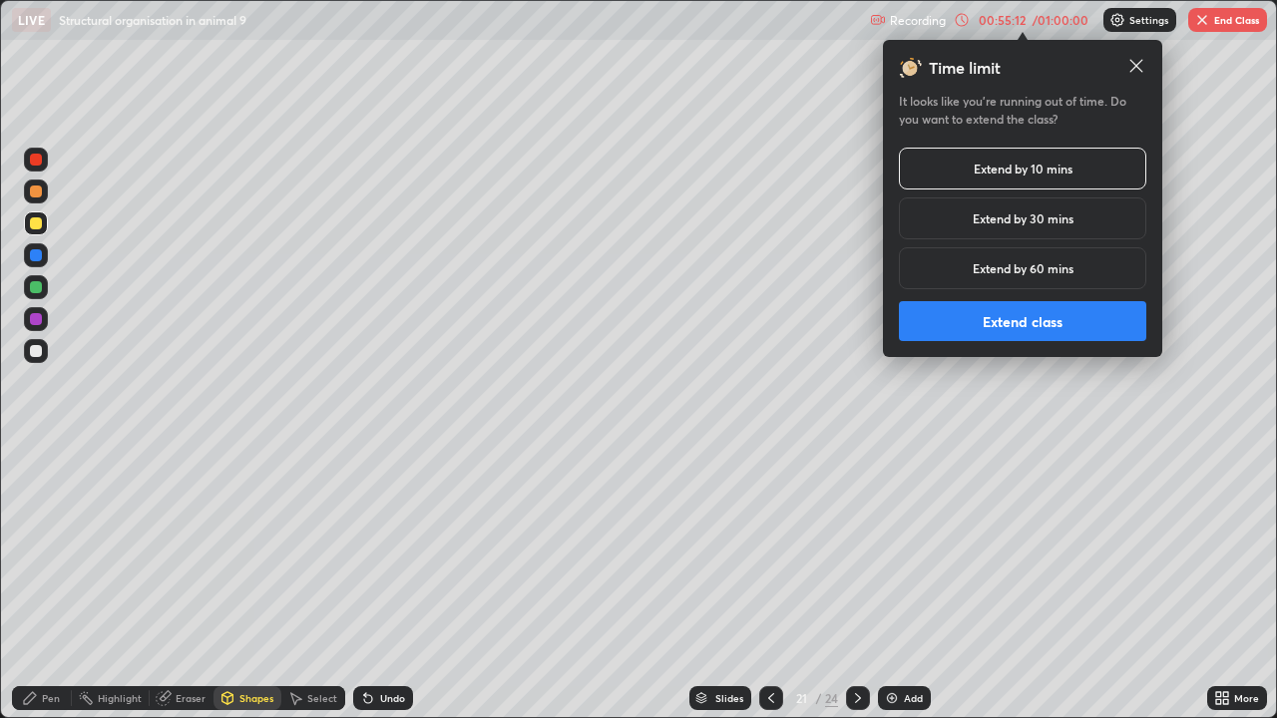
click at [1005, 338] on button "Extend class" at bounding box center [1022, 321] width 247 height 40
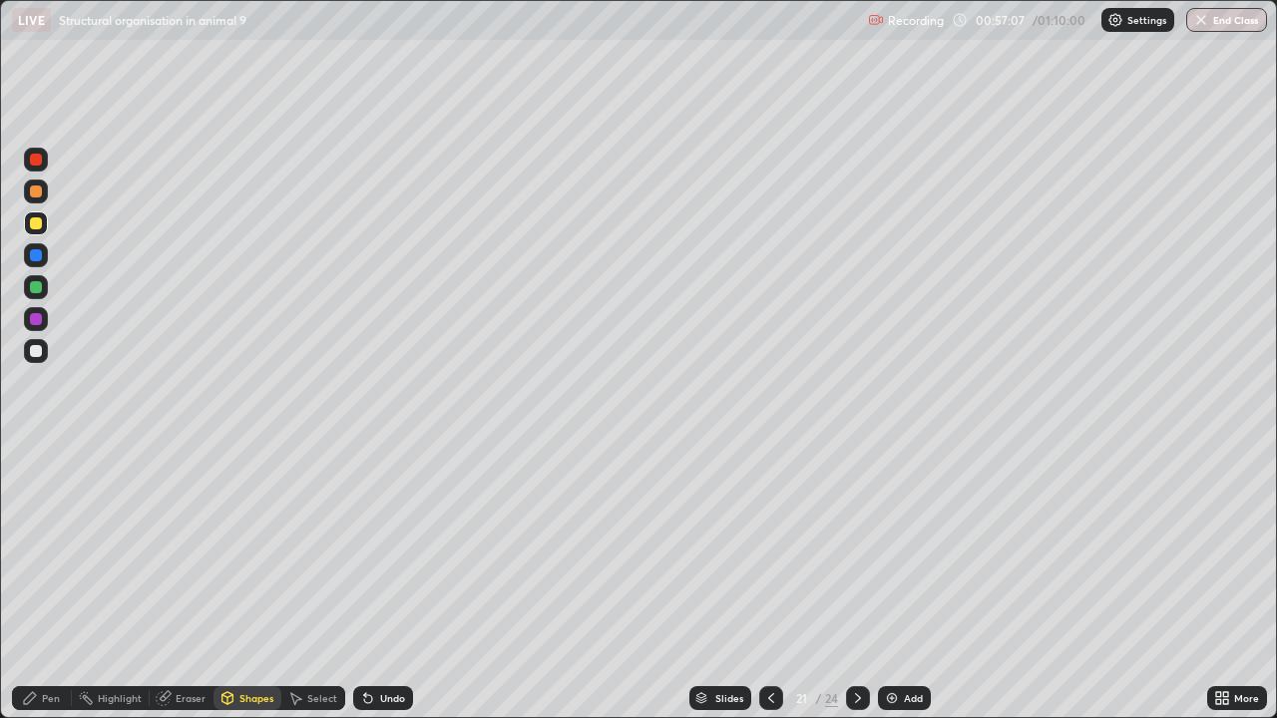
click at [769, 583] on icon at bounding box center [771, 698] width 16 height 16
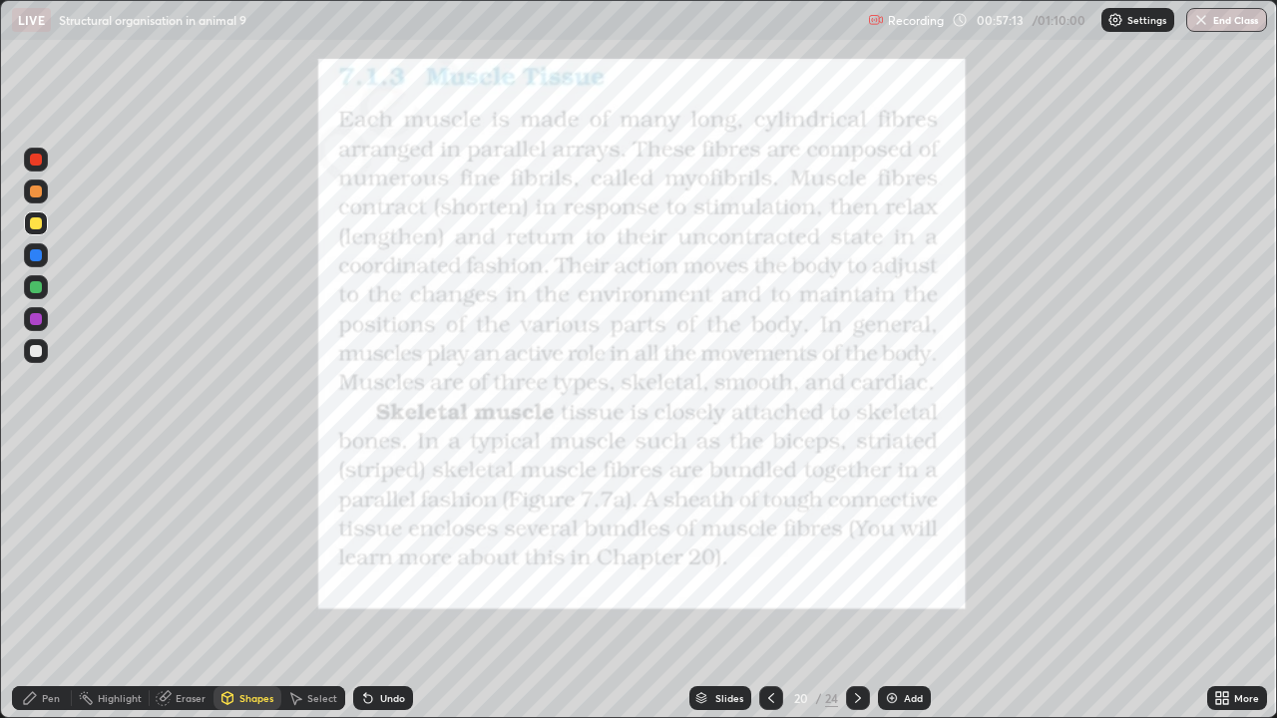
click at [36, 160] on div at bounding box center [36, 160] width 12 height 12
click at [855, 583] on icon at bounding box center [858, 698] width 16 height 16
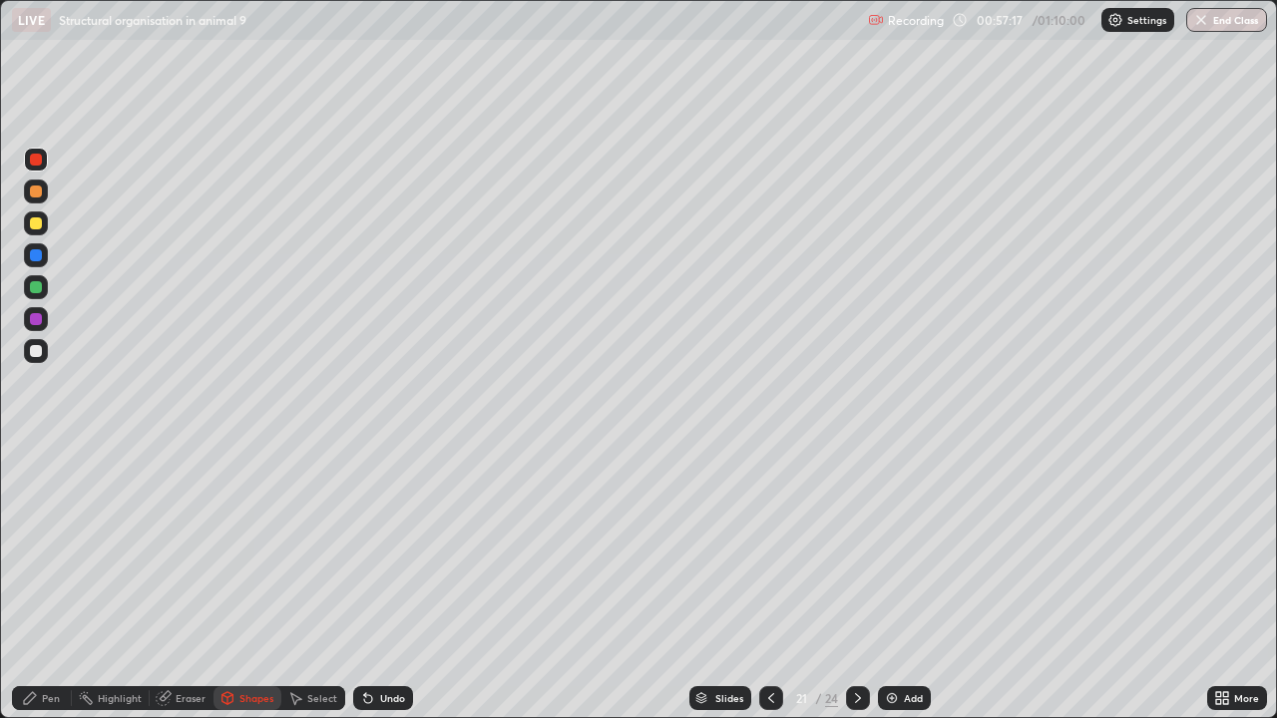
click at [859, 583] on icon at bounding box center [858, 698] width 16 height 16
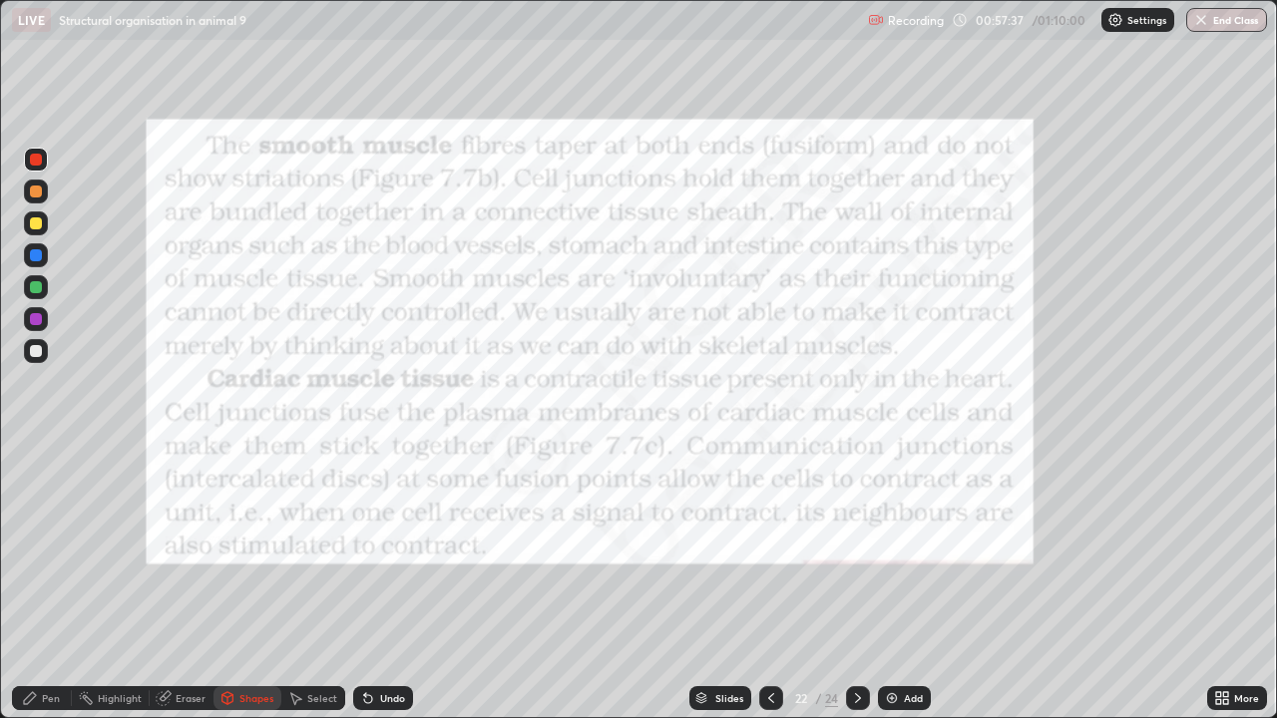
click at [45, 583] on div "Pen" at bounding box center [51, 698] width 18 height 10
click at [856, 583] on icon at bounding box center [858, 698] width 16 height 16
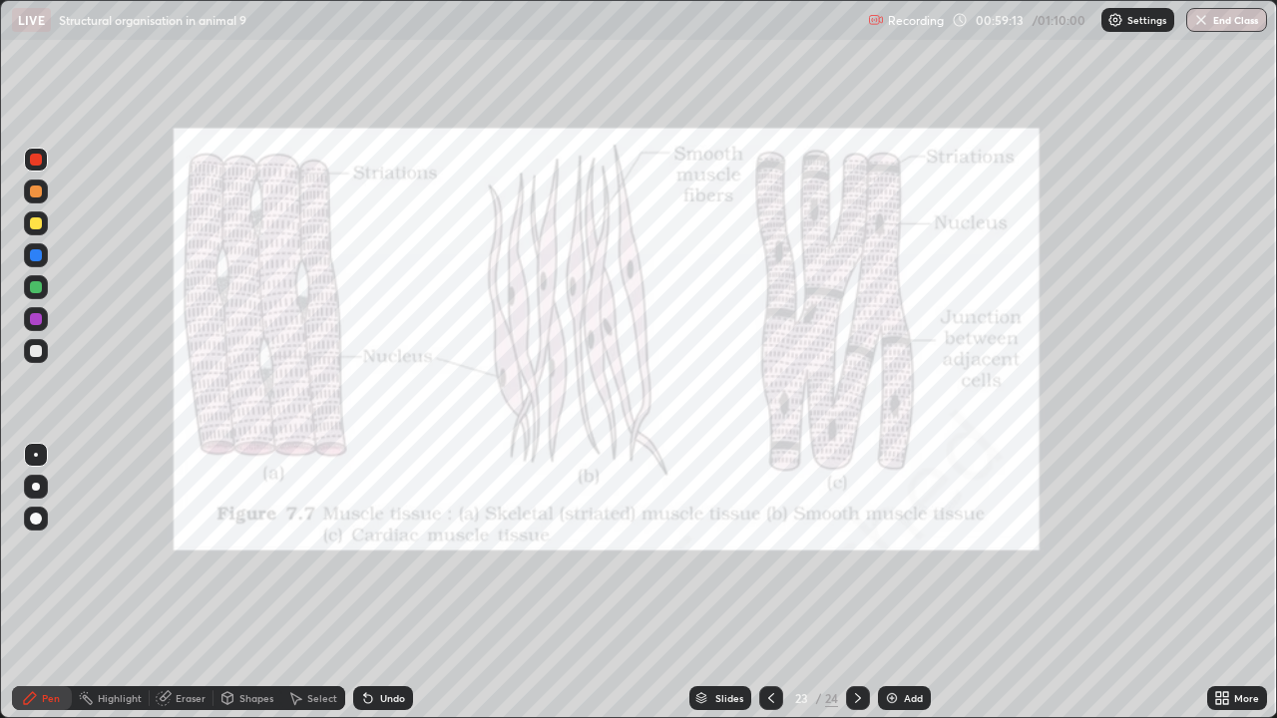
click at [1199, 31] on button "End Class" at bounding box center [1226, 20] width 81 height 24
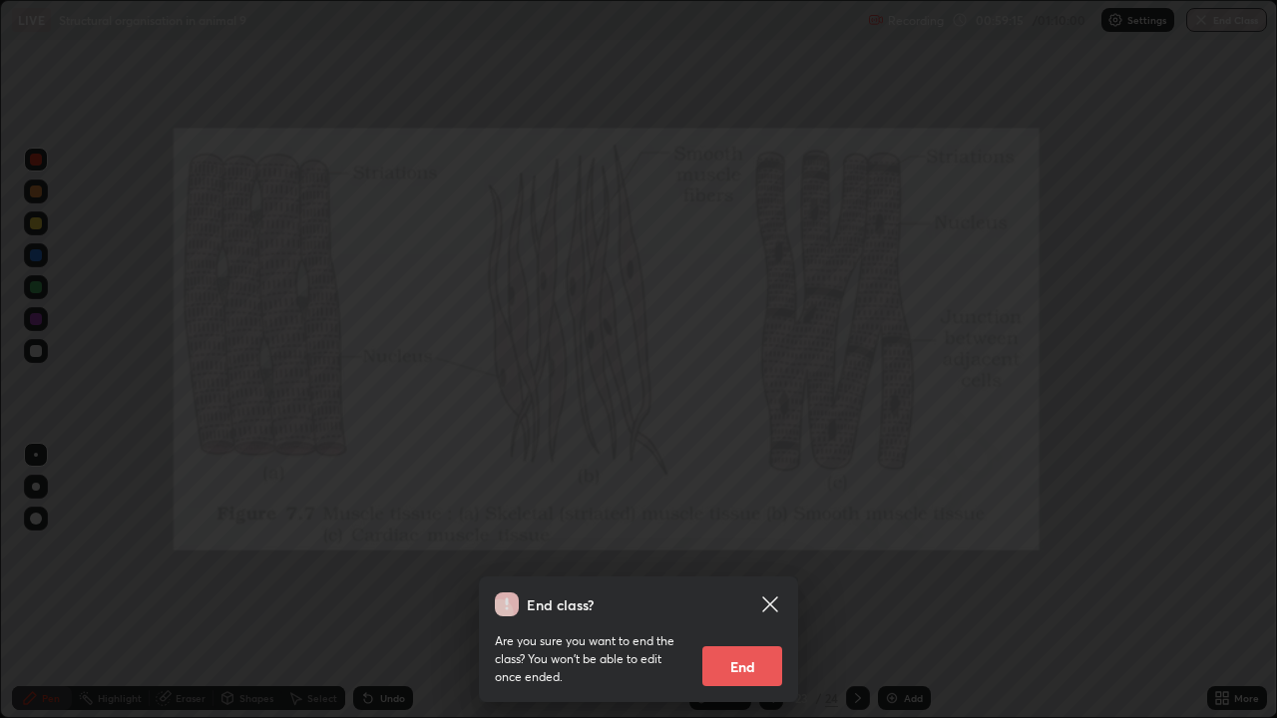
click at [763, 583] on button "End" at bounding box center [742, 667] width 80 height 40
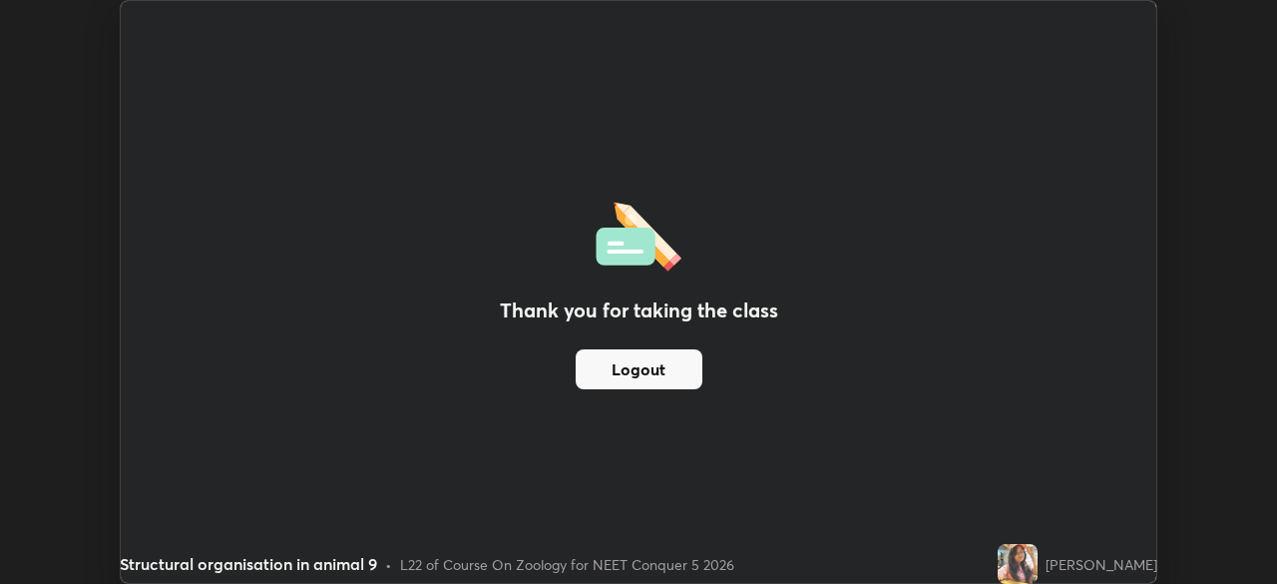
scroll to position [99187, 98493]
